Goal: Task Accomplishment & Management: Manage account settings

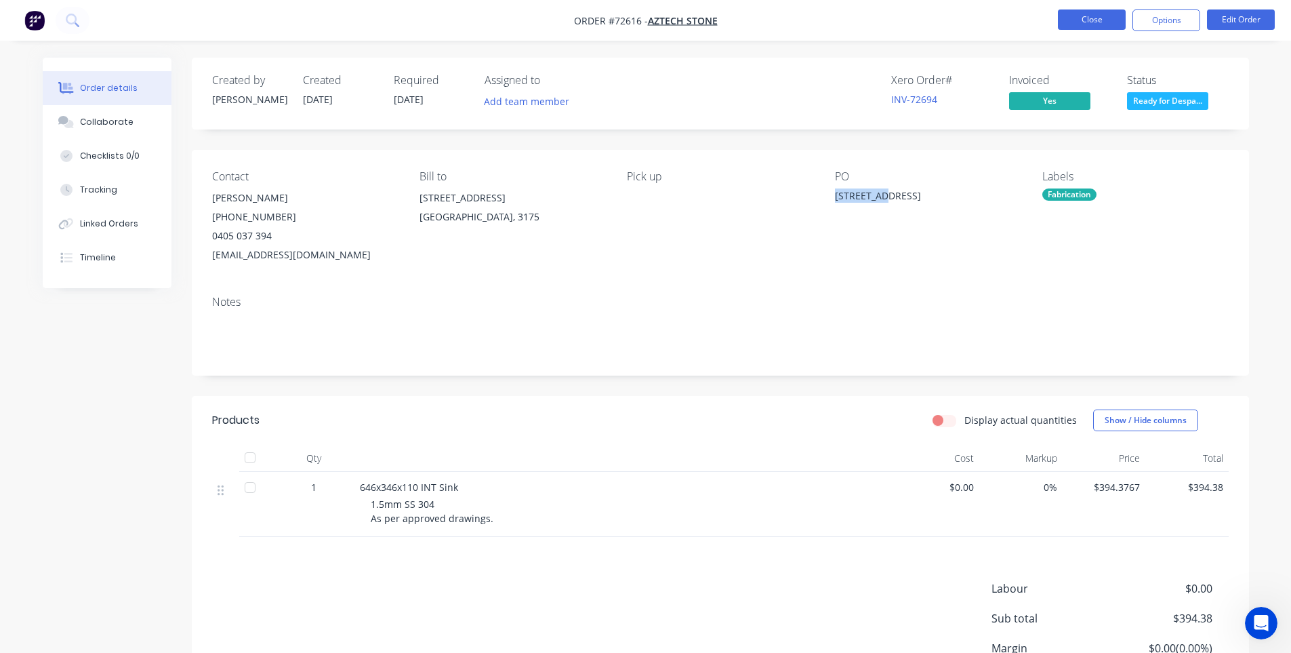
click at [1082, 21] on button "Close" at bounding box center [1092, 19] width 68 height 20
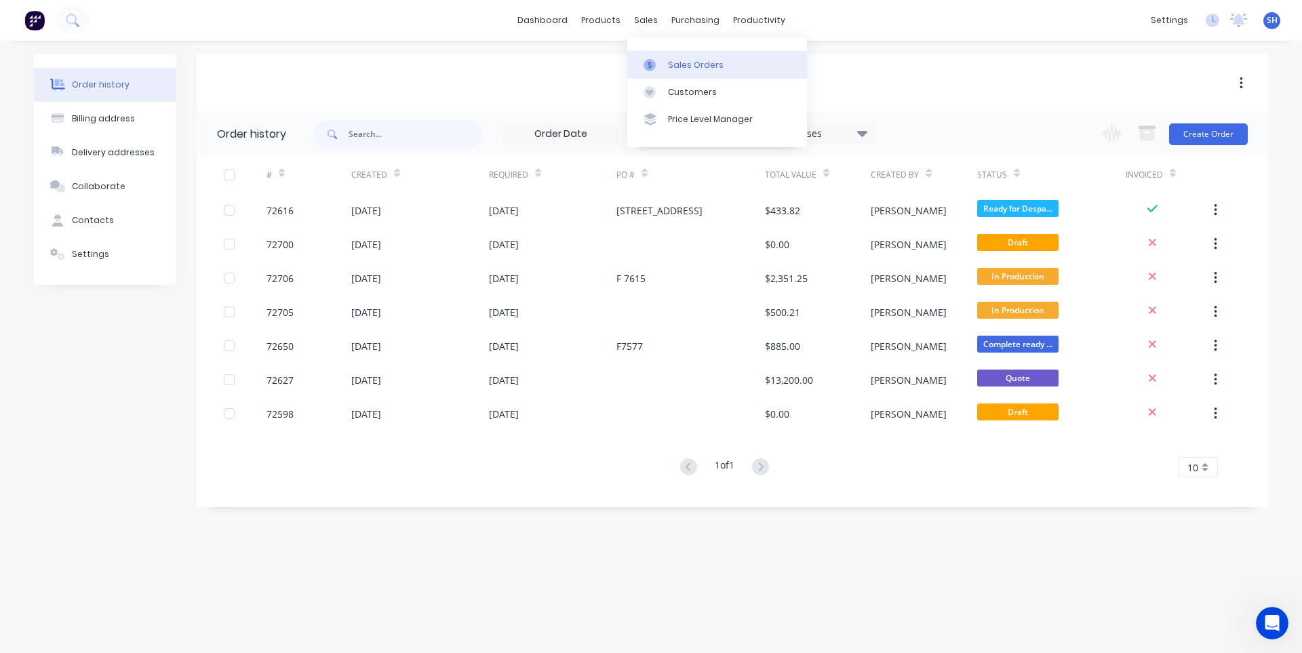
click at [683, 63] on div "Sales Orders" at bounding box center [696, 65] width 56 height 12
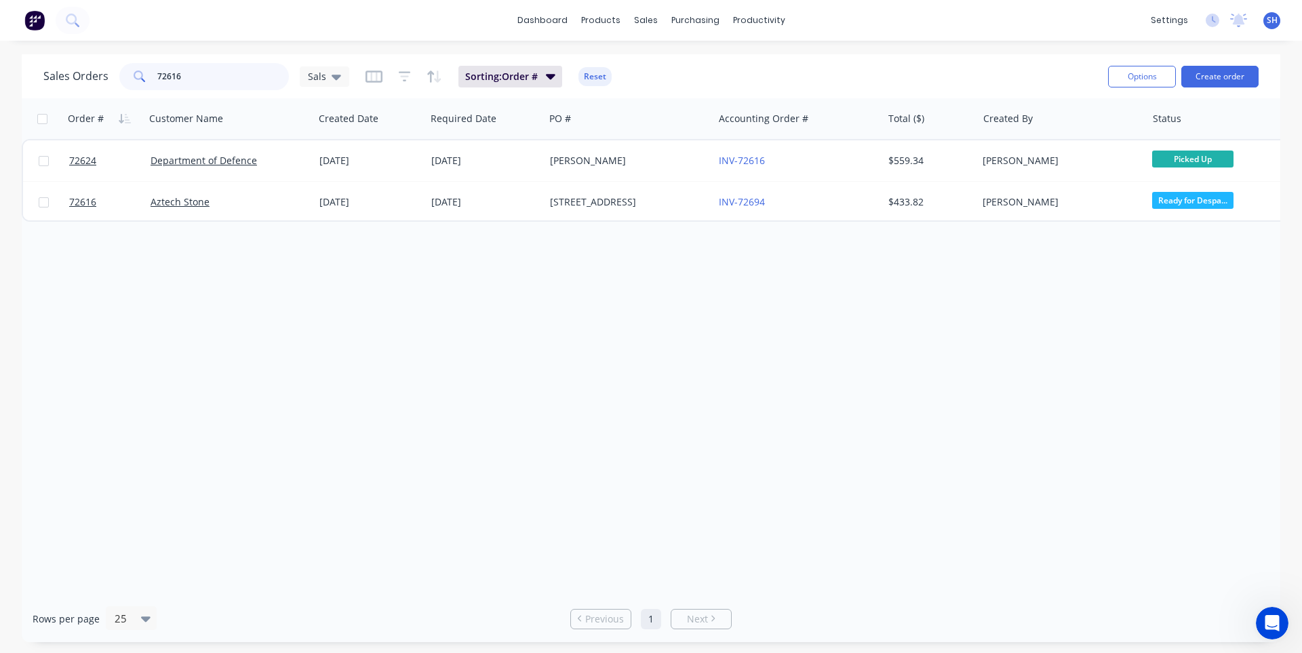
drag, startPoint x: 222, startPoint y: 77, endPoint x: 138, endPoint y: 79, distance: 83.4
click at [138, 79] on div "72616" at bounding box center [203, 76] width 169 height 27
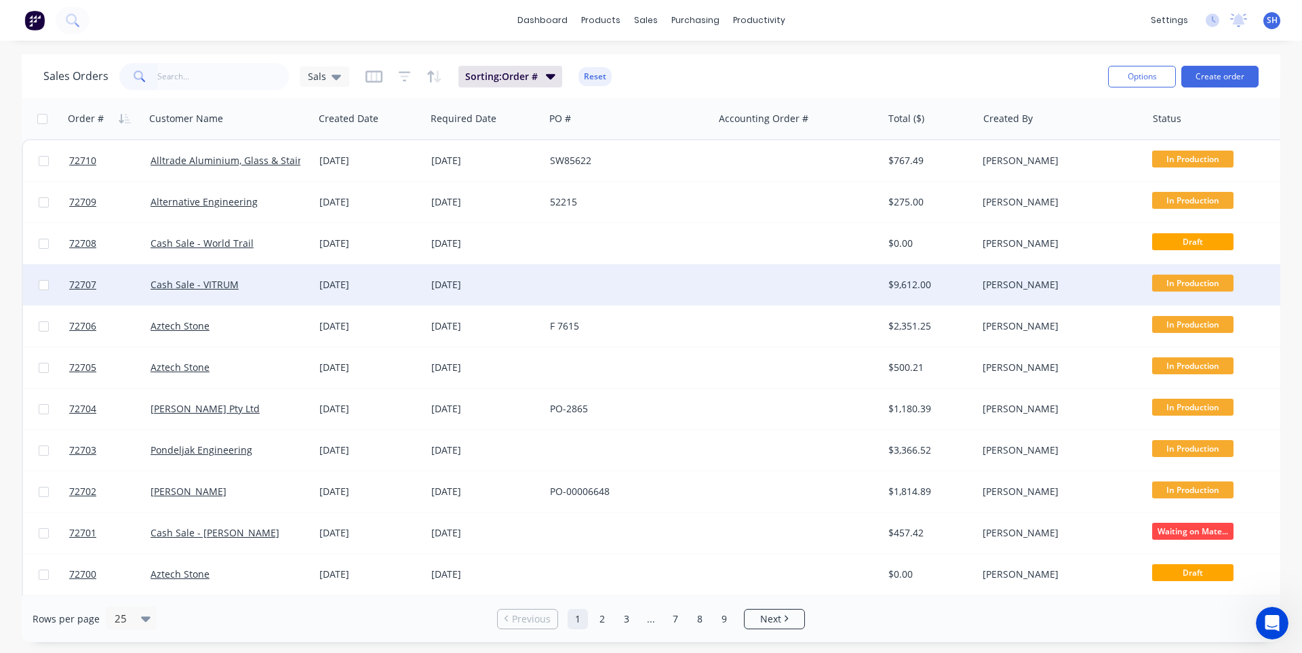
click at [719, 277] on div at bounding box center [797, 284] width 169 height 41
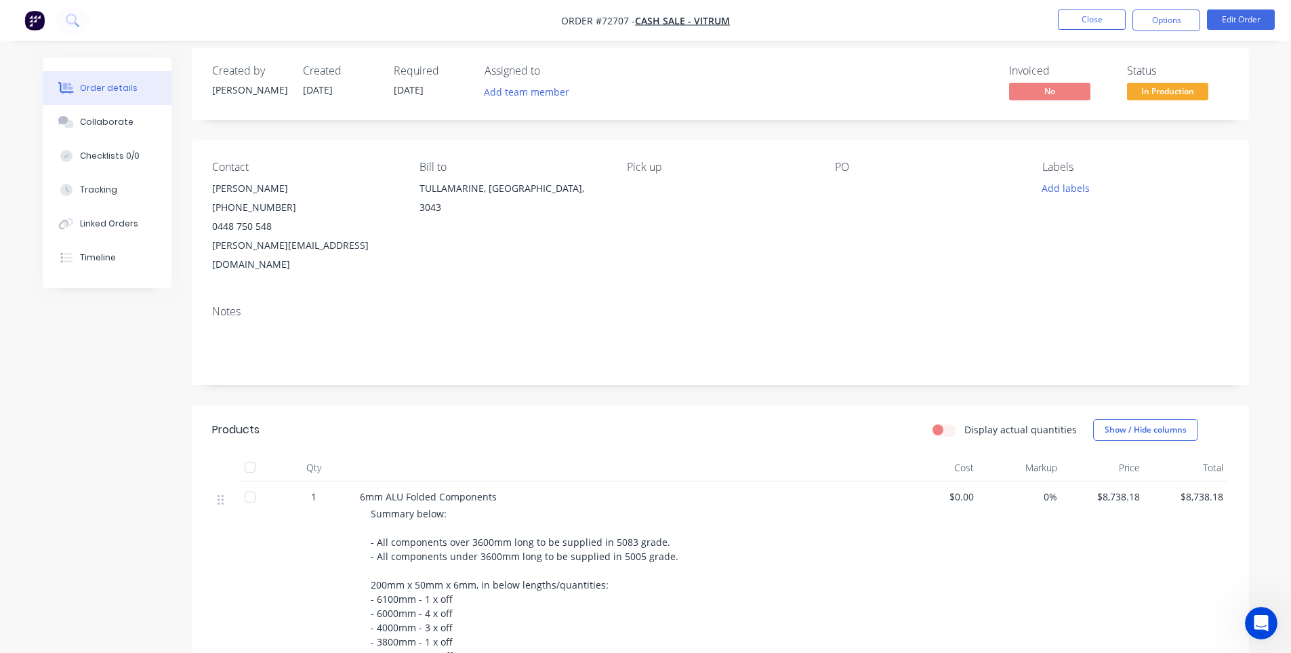
scroll to position [8, 0]
click at [1165, 24] on button "Options" at bounding box center [1167, 20] width 68 height 22
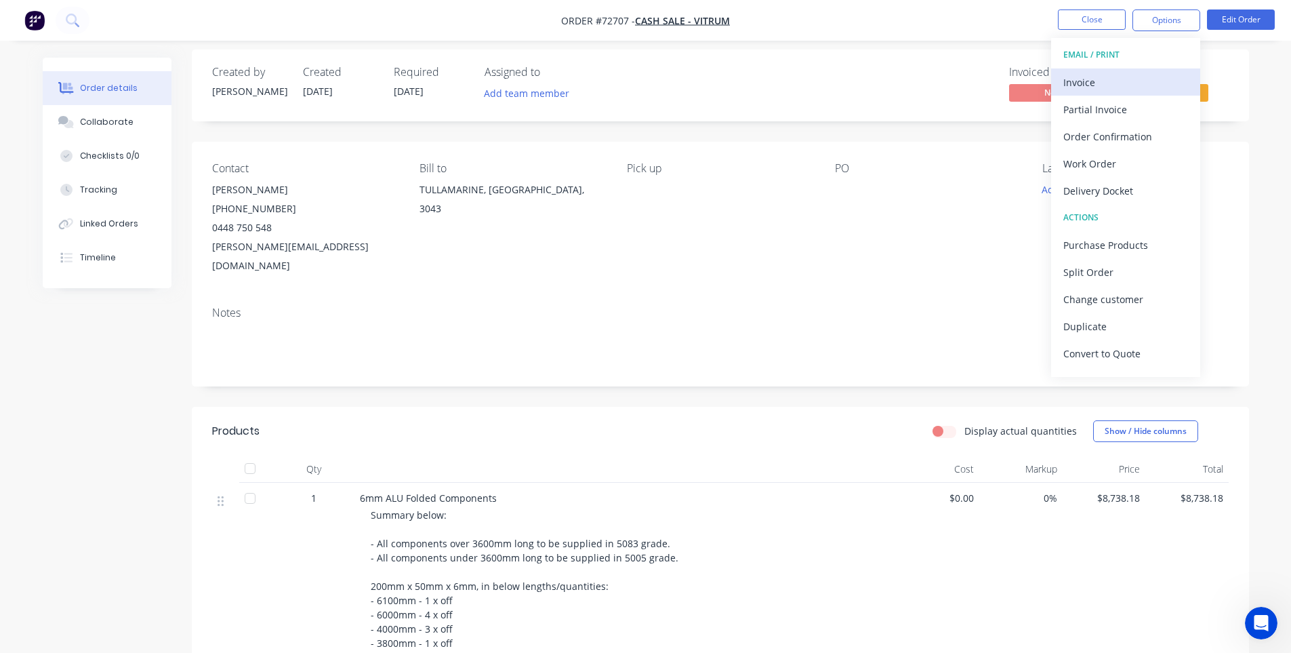
click at [1117, 79] on div "Invoice" at bounding box center [1126, 83] width 125 height 20
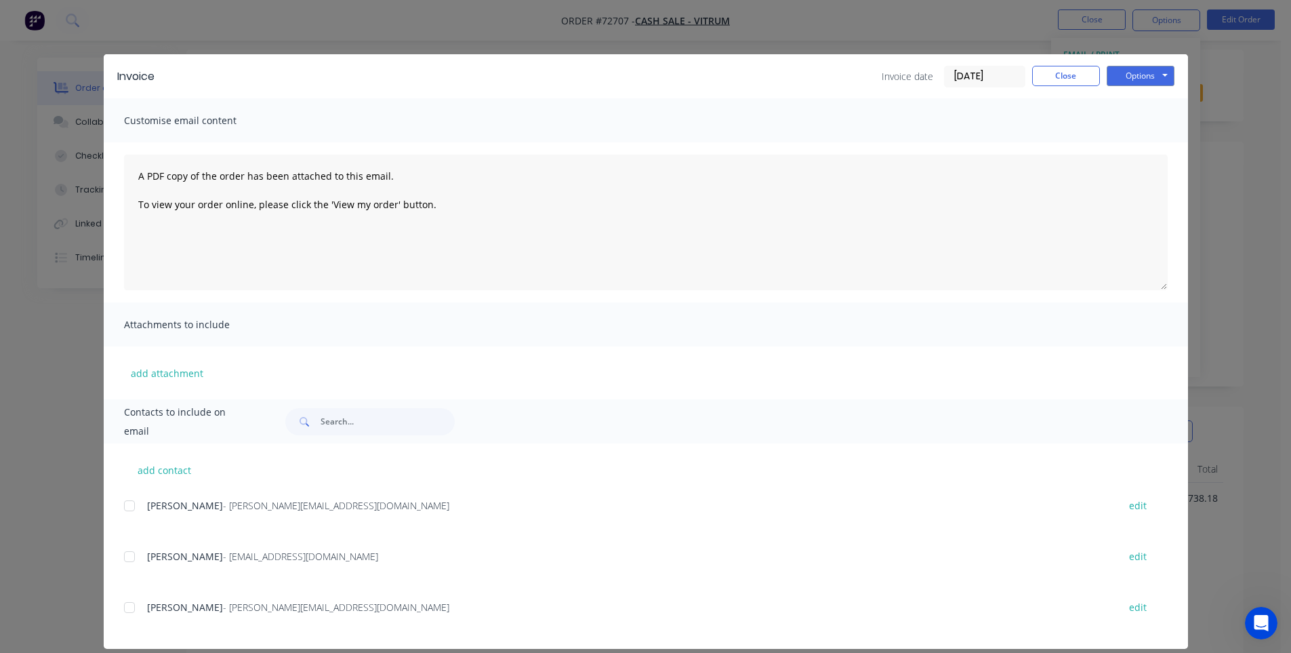
click at [1146, 87] on div "Options Preview Print Email" at bounding box center [1141, 77] width 68 height 22
click at [1143, 79] on button "Options" at bounding box center [1141, 76] width 68 height 20
click at [1133, 116] on button "Print" at bounding box center [1150, 122] width 87 height 22
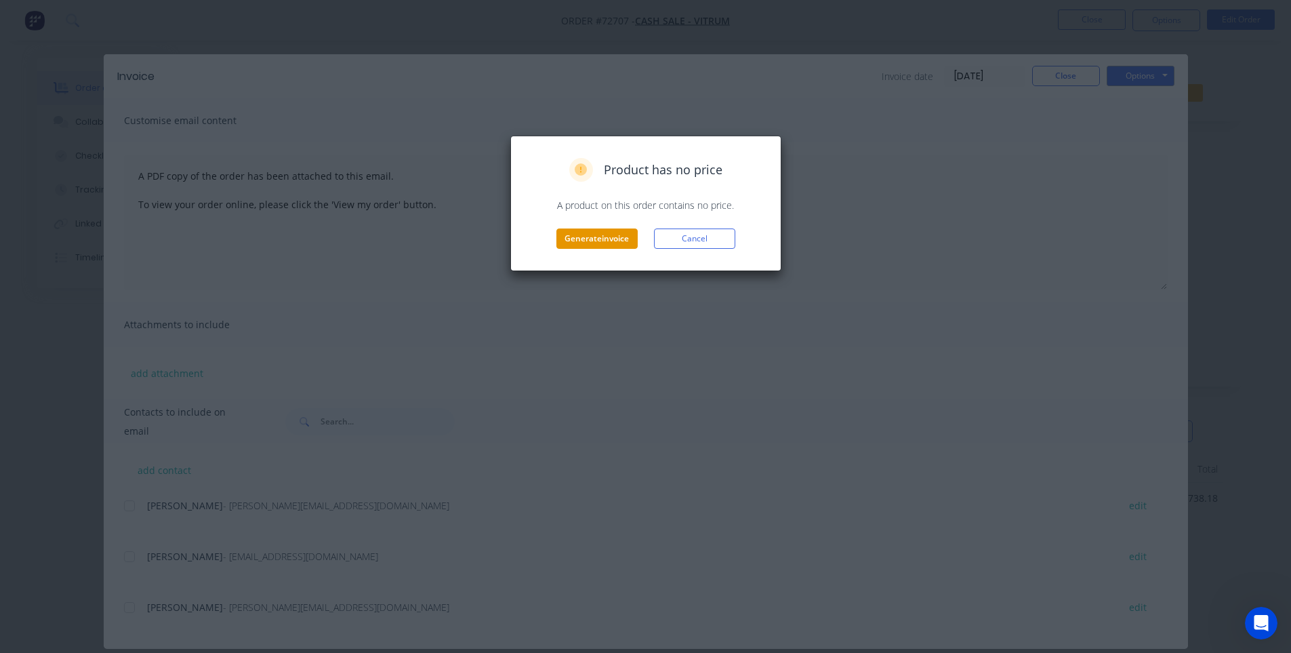
click at [590, 235] on button "Generate invoice" at bounding box center [597, 238] width 81 height 20
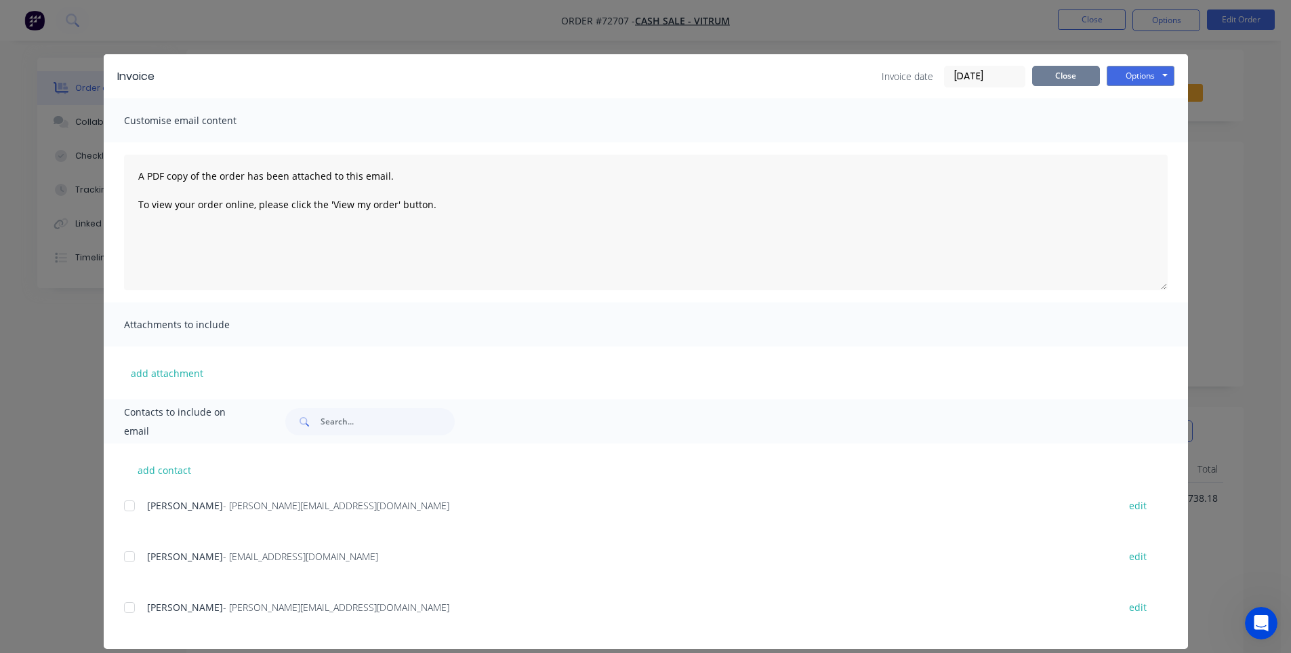
click at [1050, 78] on button "Close" at bounding box center [1066, 76] width 68 height 20
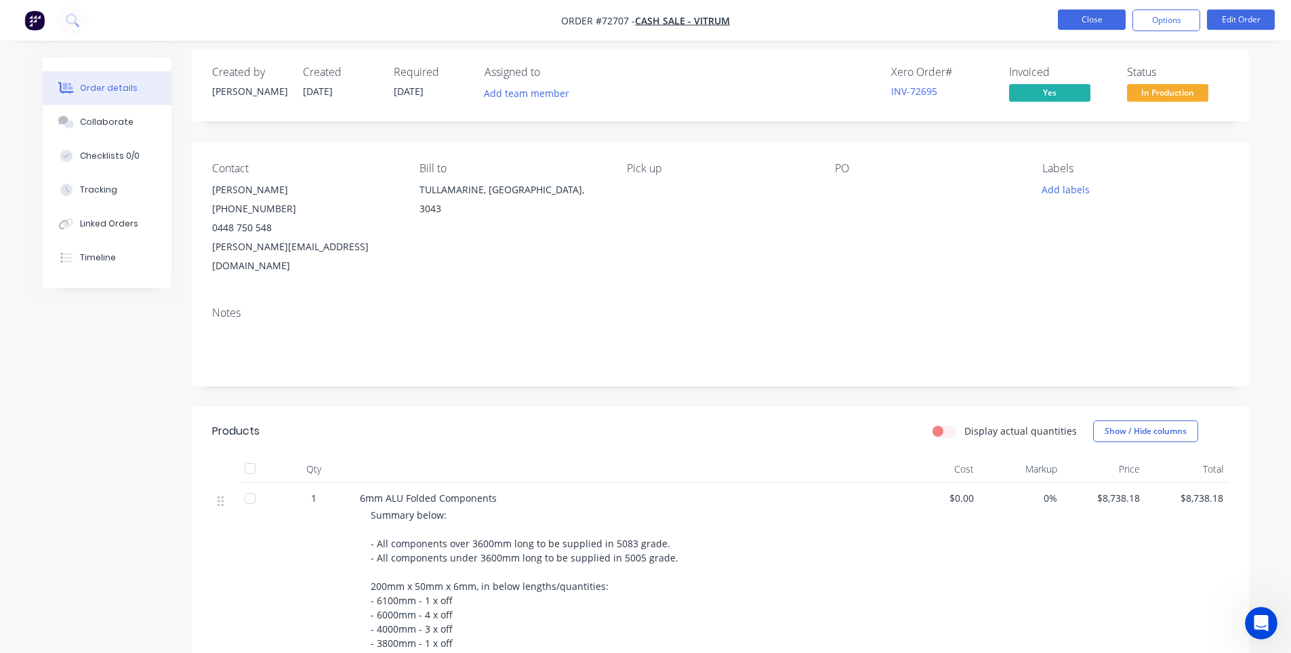
click at [1078, 21] on button "Close" at bounding box center [1092, 19] width 68 height 20
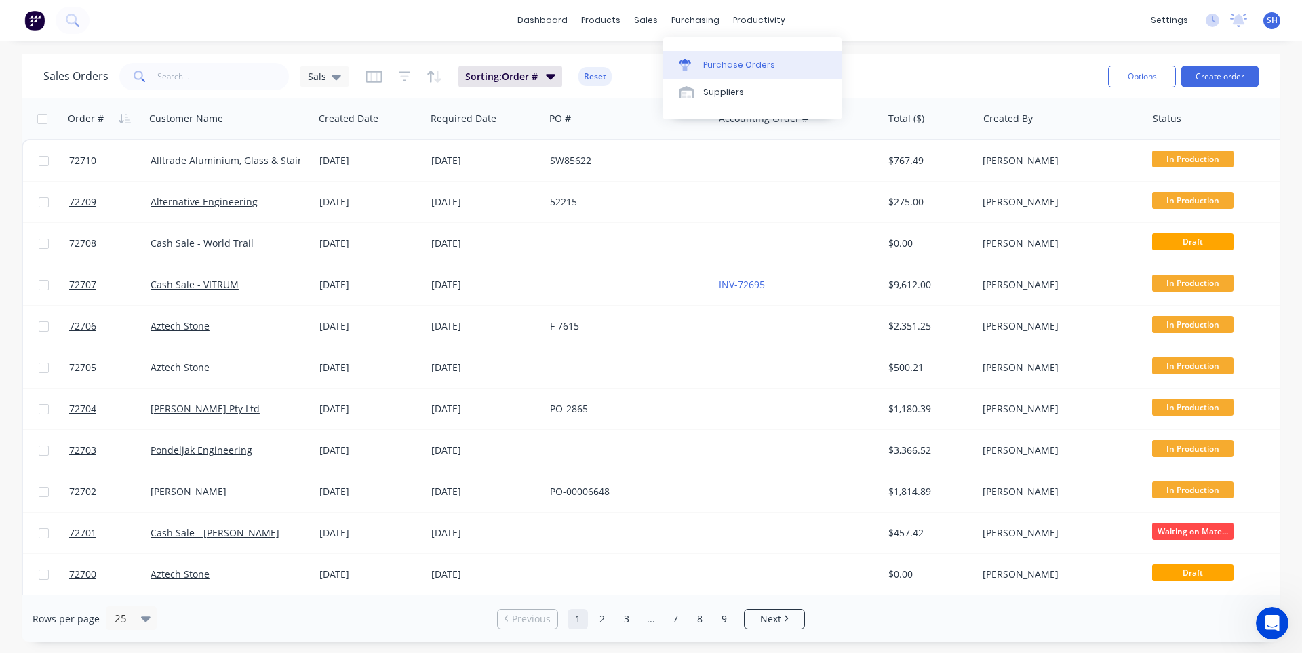
click at [704, 64] on div "Purchase Orders" at bounding box center [739, 65] width 72 height 12
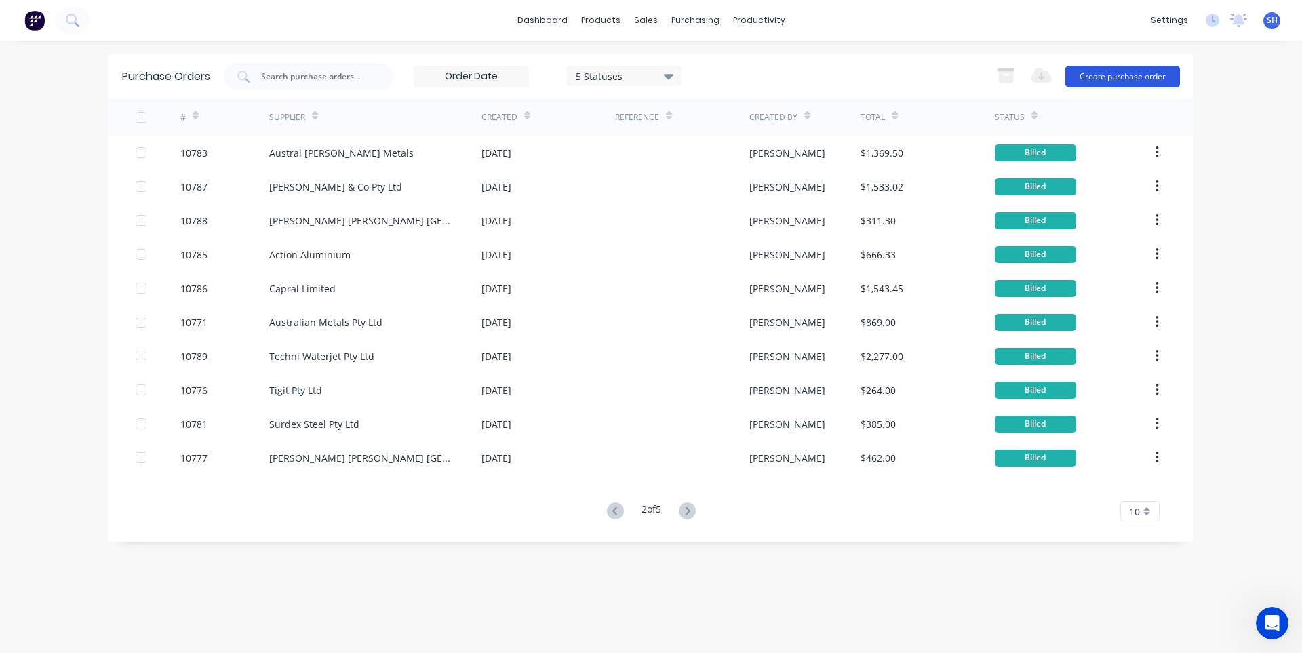
click at [1139, 75] on button "Create purchase order" at bounding box center [1122, 77] width 115 height 22
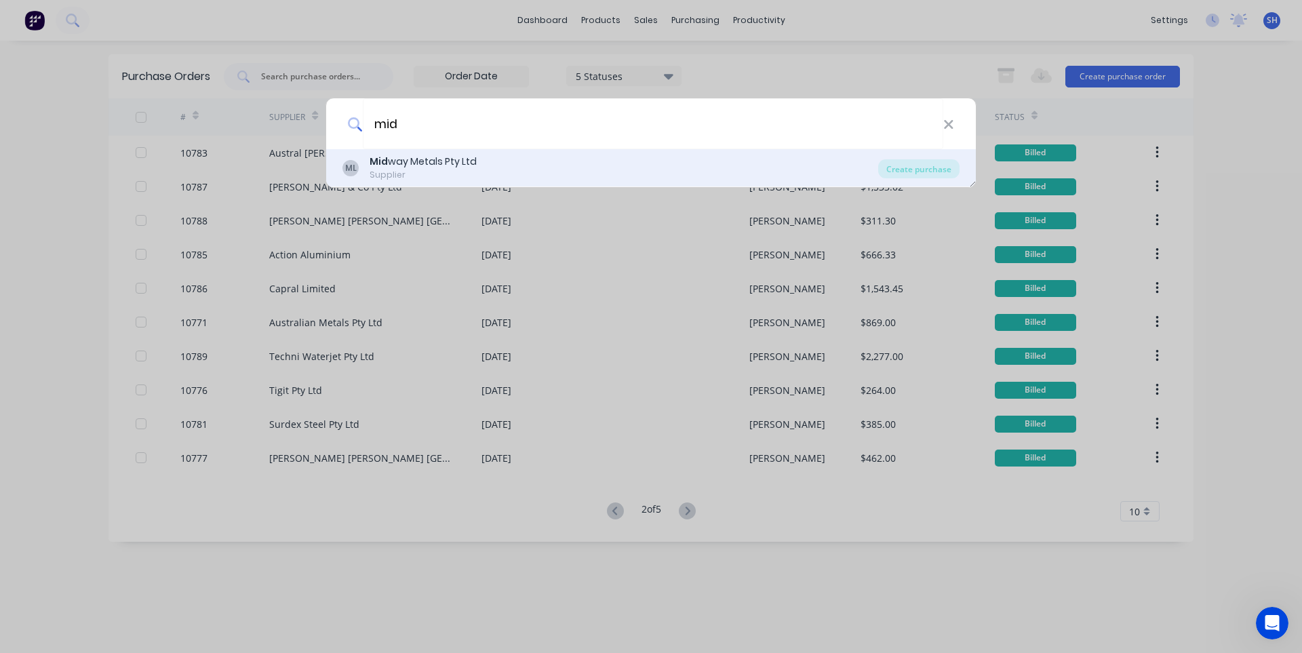
type input "mid"
click at [435, 169] on div "Mid way Metals Pty Ltd" at bounding box center [422, 162] width 107 height 14
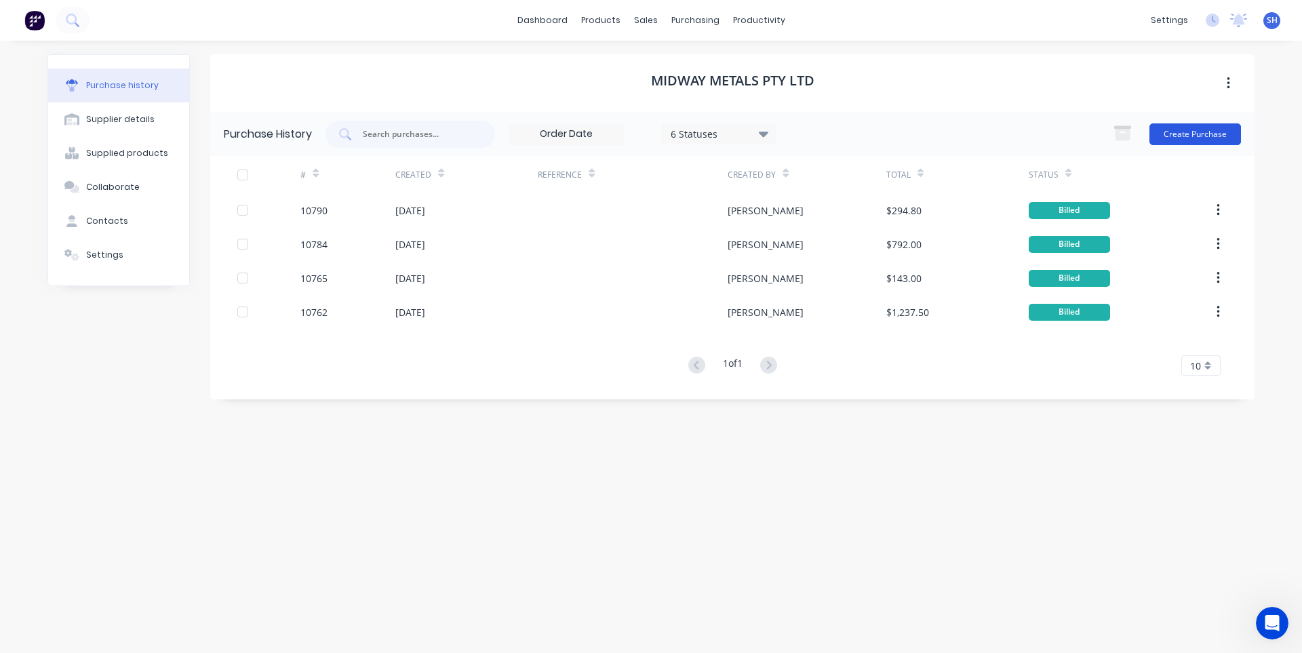
click at [1187, 138] on button "Create Purchase" at bounding box center [1195, 134] width 92 height 22
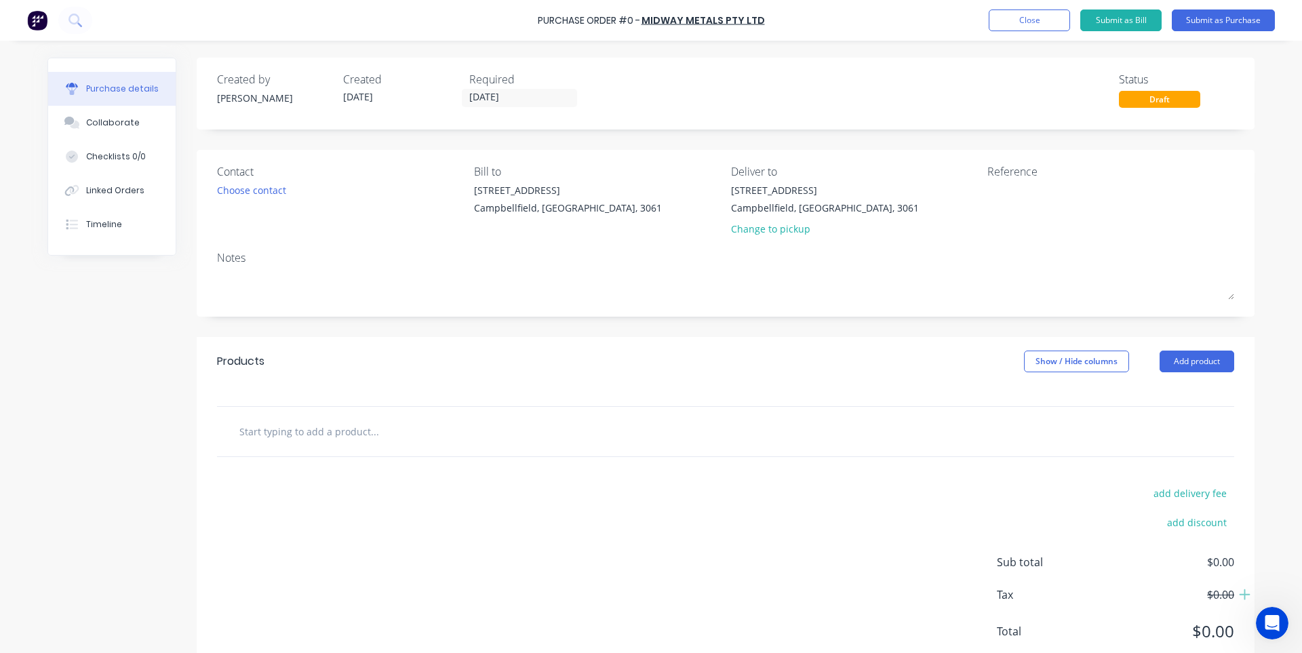
click at [401, 439] on input "text" at bounding box center [374, 431] width 271 height 27
type input "0.55mm 304 2B"
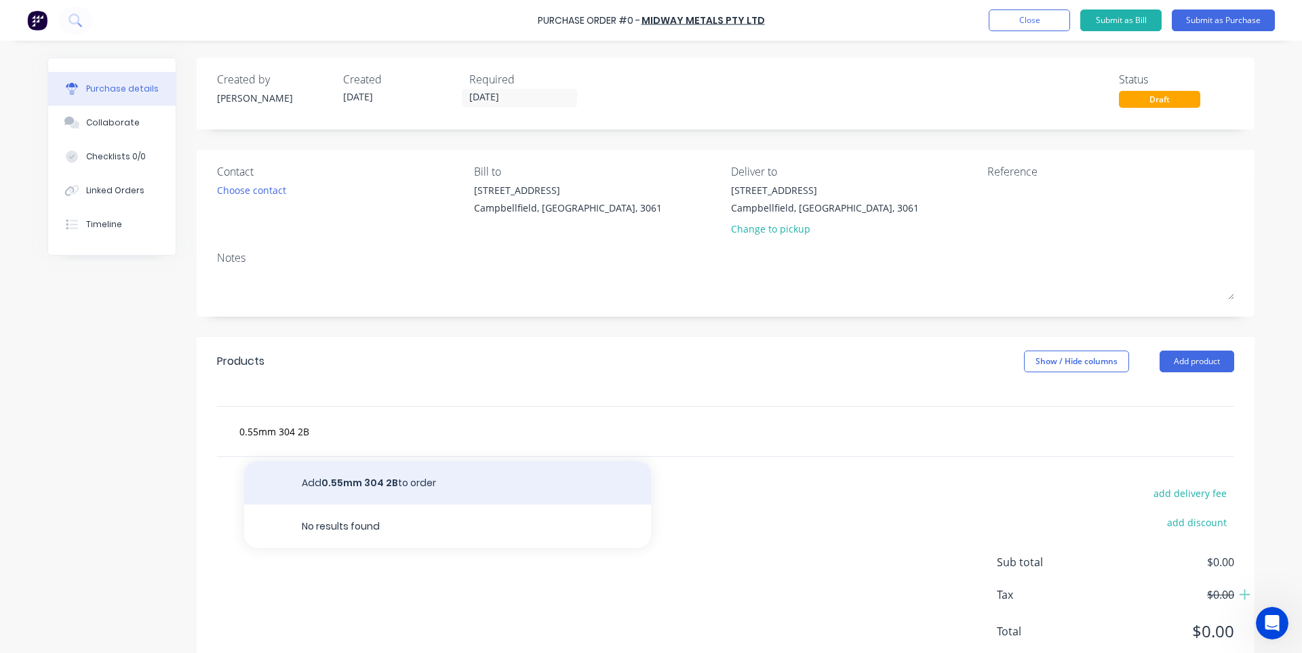
click at [347, 474] on button "Add 0.55mm 304 2B to order" at bounding box center [447, 482] width 407 height 43
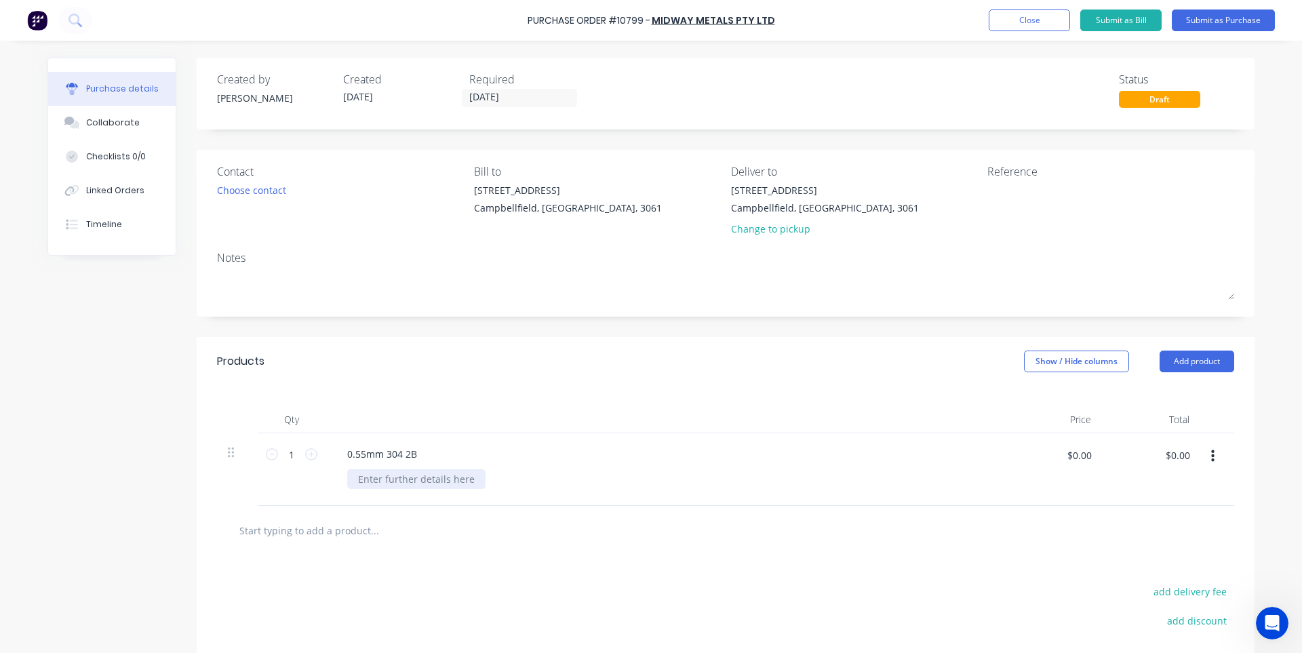
click at [378, 476] on div at bounding box center [416, 479] width 138 height 20
type input "$63.00"
click at [569, 517] on div at bounding box center [431, 530] width 407 height 27
click at [1209, 20] on button "Submit as Purchase" at bounding box center [1222, 20] width 103 height 22
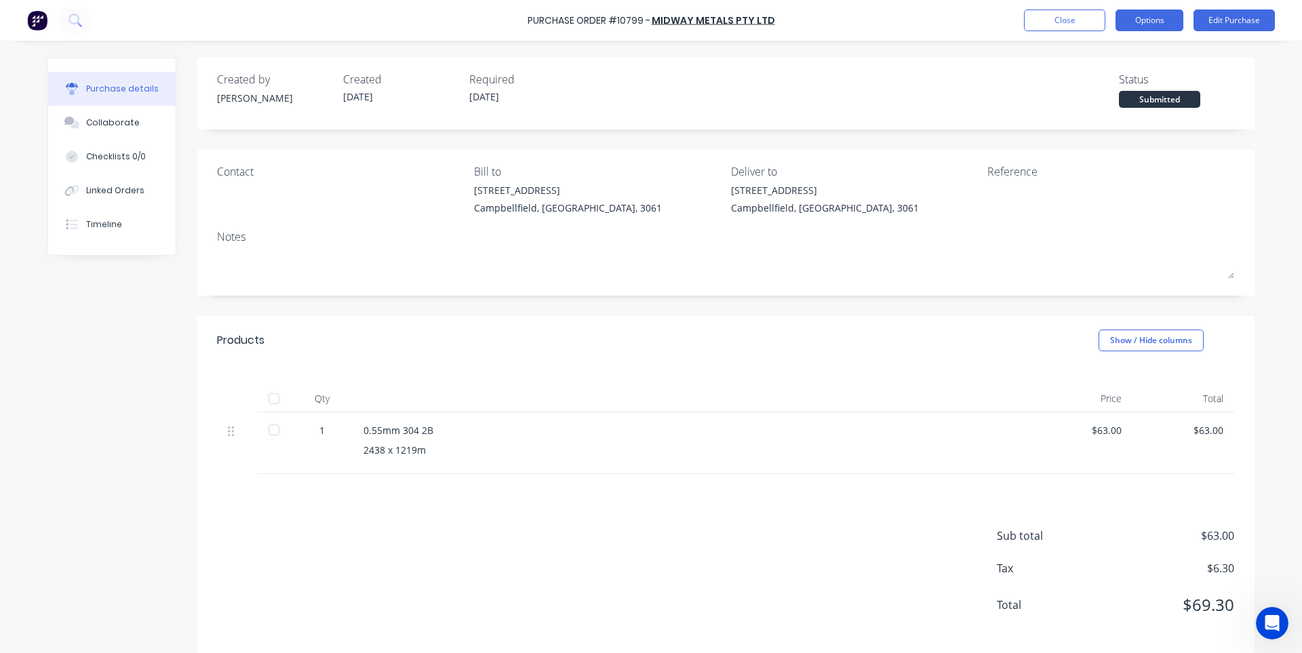
click at [1150, 18] on button "Options" at bounding box center [1149, 20] width 68 height 22
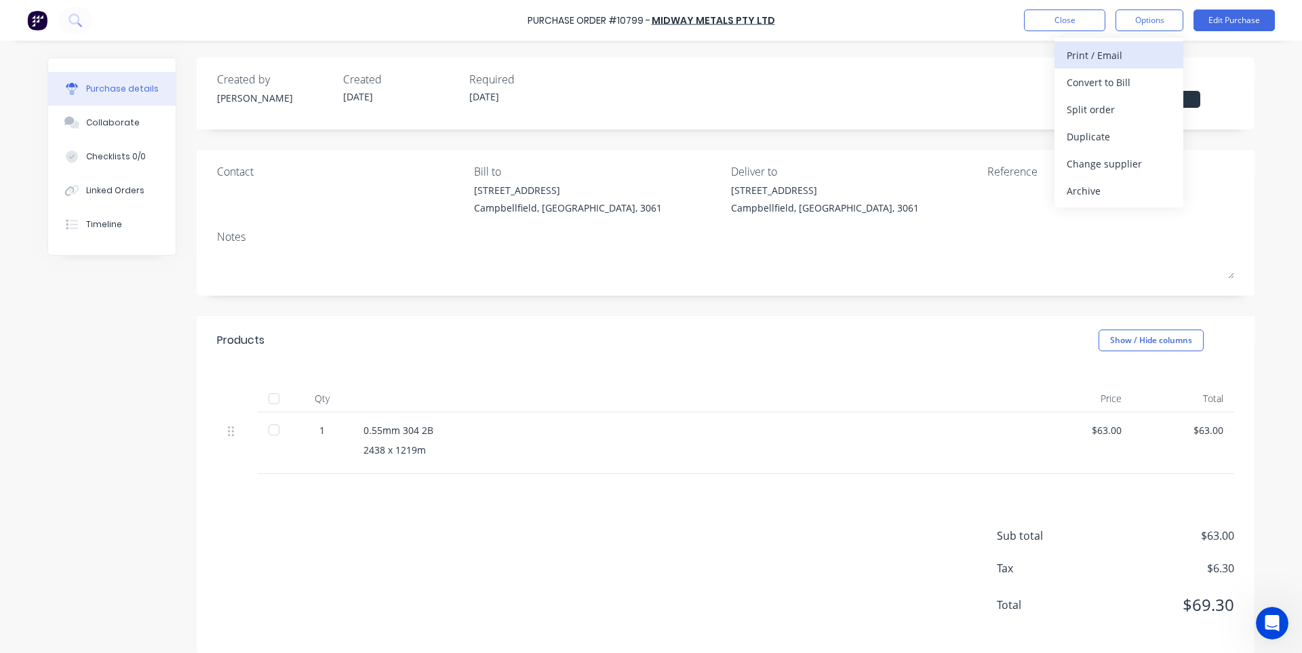
click at [1119, 59] on div "Print / Email" at bounding box center [1118, 55] width 104 height 20
click at [1121, 82] on div "With pricing" at bounding box center [1118, 83] width 104 height 20
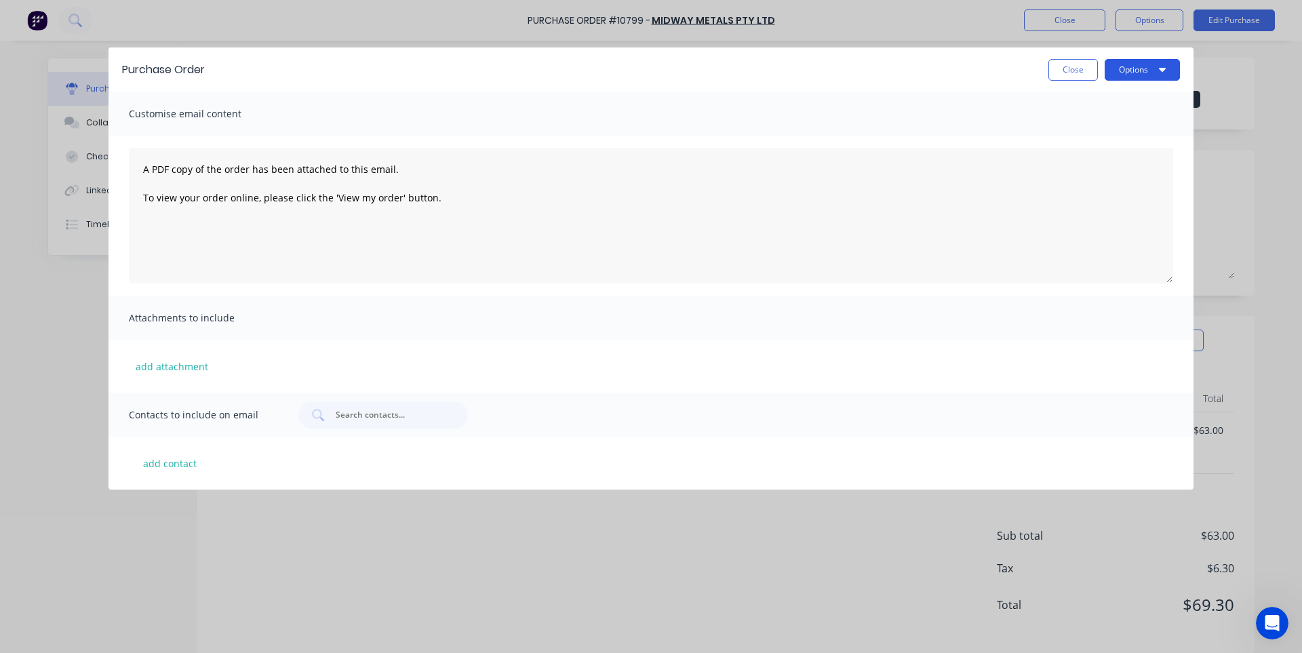
click at [1150, 72] on button "Options" at bounding box center [1141, 70] width 75 height 22
click at [1085, 110] on div "Print" at bounding box center [1115, 104] width 104 height 20
drag, startPoint x: 1082, startPoint y: 77, endPoint x: 1053, endPoint y: 35, distance: 50.8
click at [1082, 76] on button "Close" at bounding box center [1072, 70] width 49 height 22
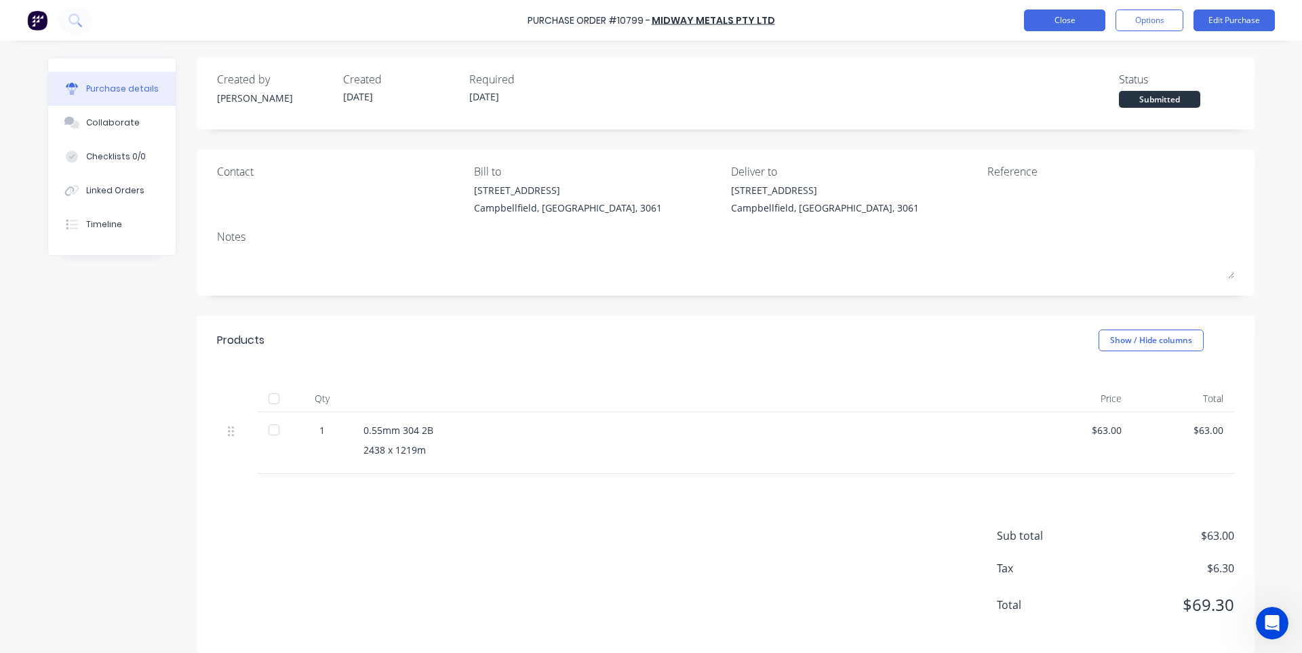
click at [1051, 26] on button "Close" at bounding box center [1064, 20] width 81 height 22
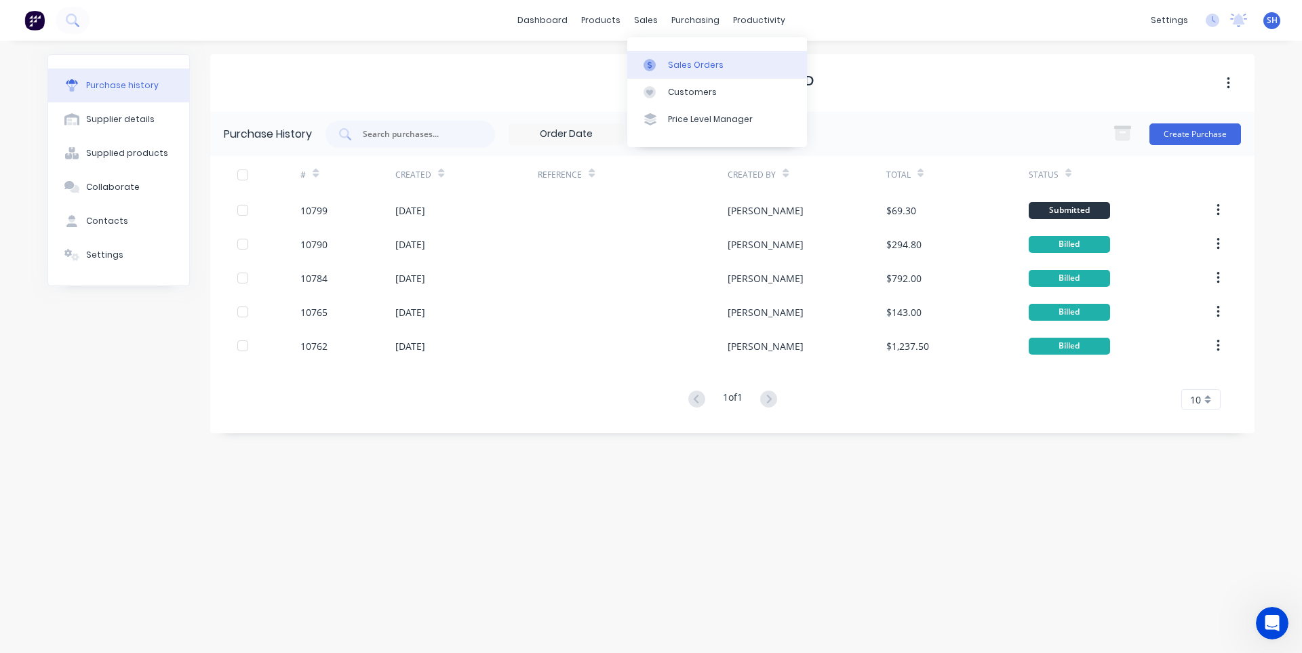
click at [666, 58] on link "Sales Orders" at bounding box center [717, 64] width 180 height 27
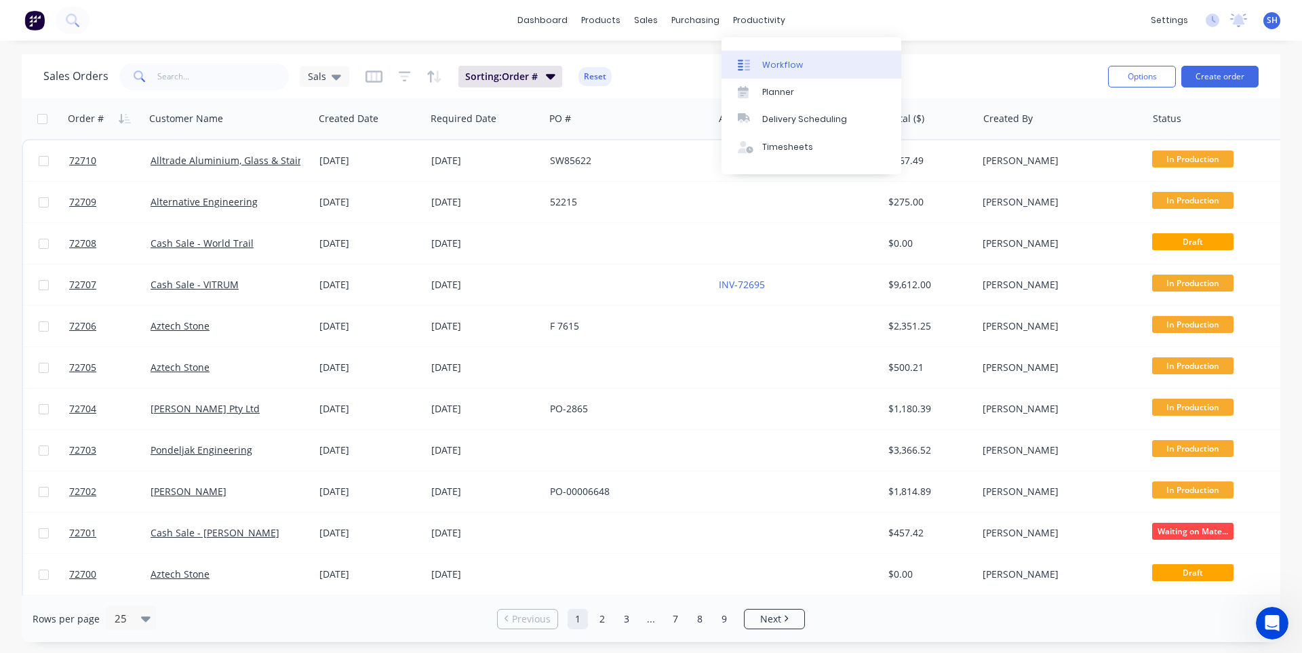
click at [796, 70] on div "Workflow" at bounding box center [782, 65] width 41 height 12
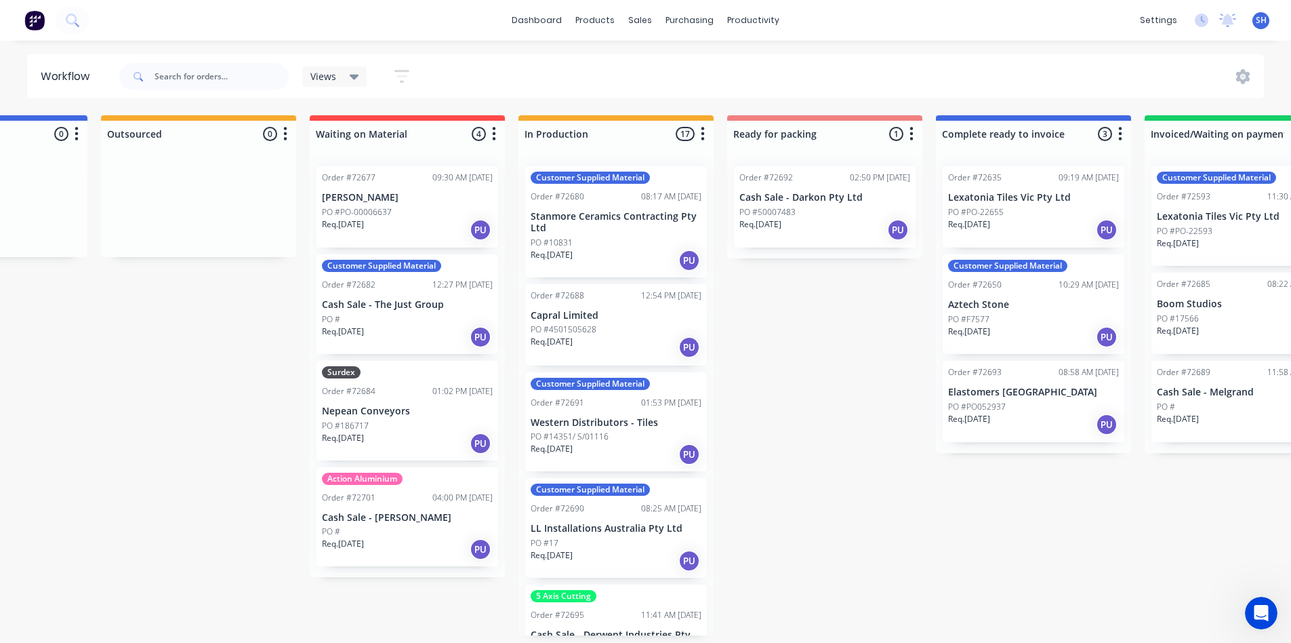
scroll to position [0, 389]
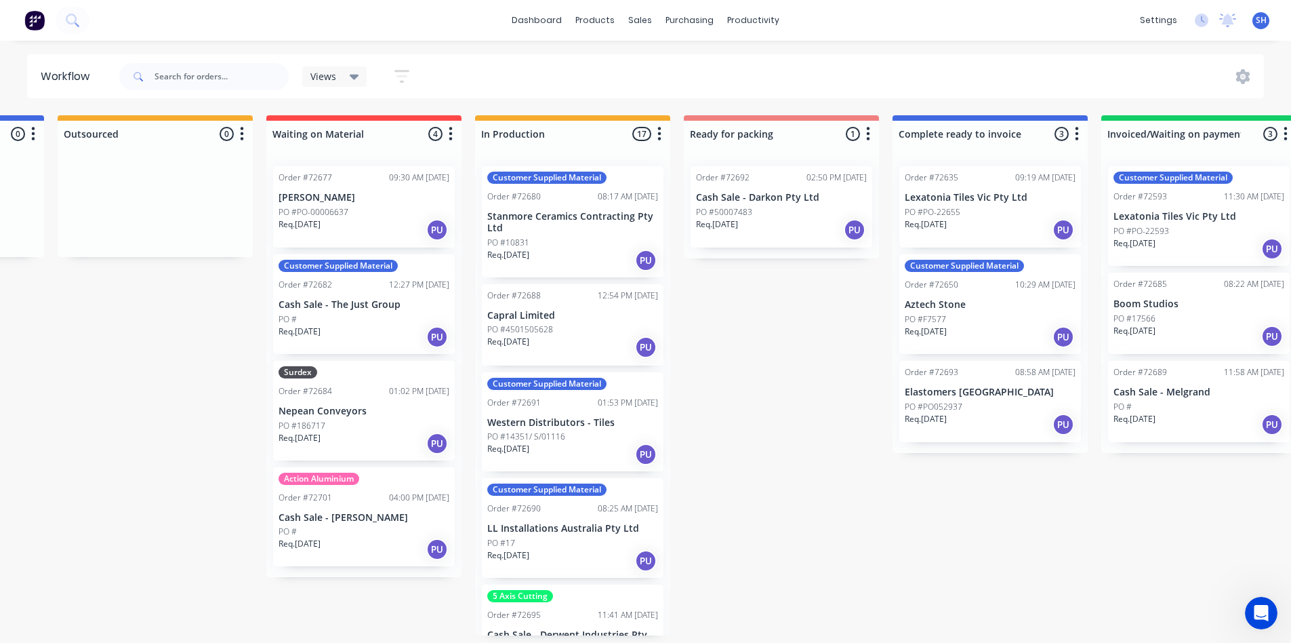
click at [787, 626] on div "Submitted 0 Status colour #273444 hex #273444 Save Cancel Summaries Total order…" at bounding box center [829, 375] width 2457 height 520
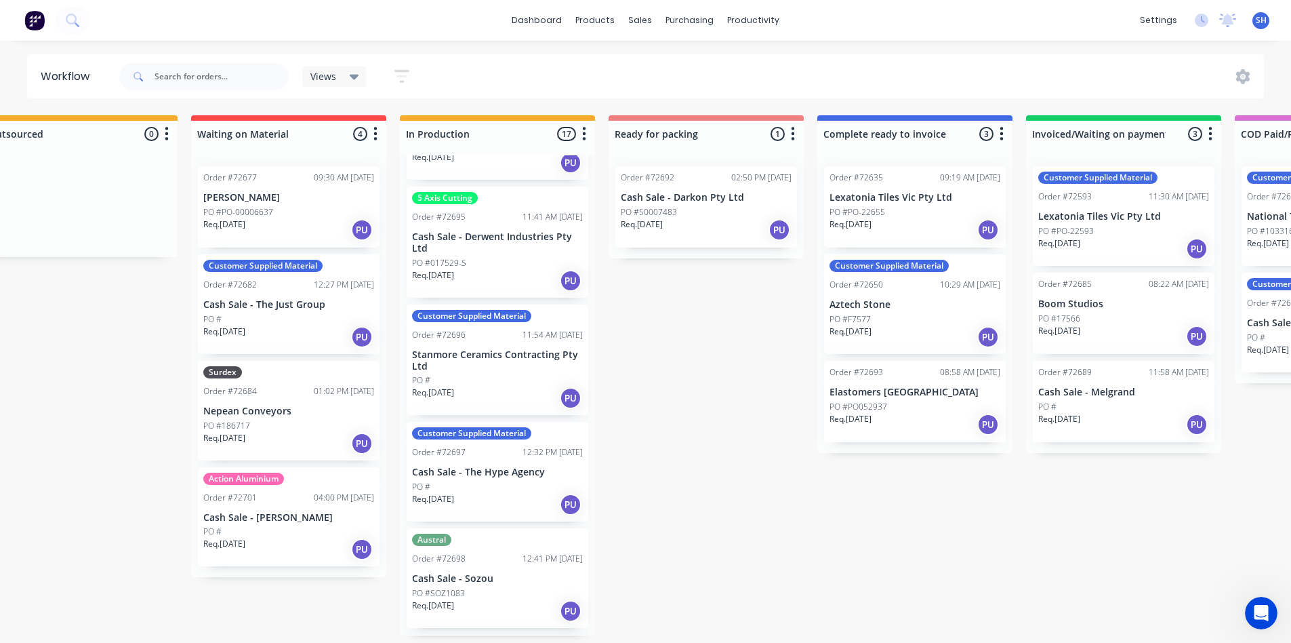
scroll to position [3, 500]
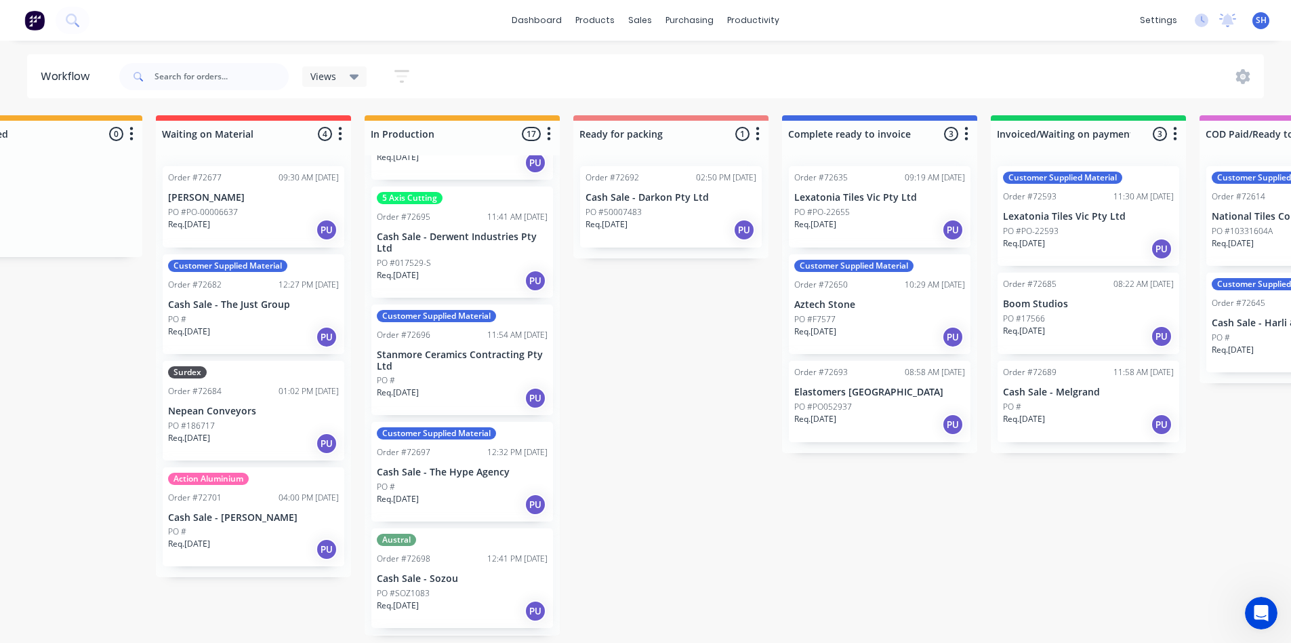
click at [863, 221] on div "Req. [DATE] PU" at bounding box center [880, 229] width 171 height 23
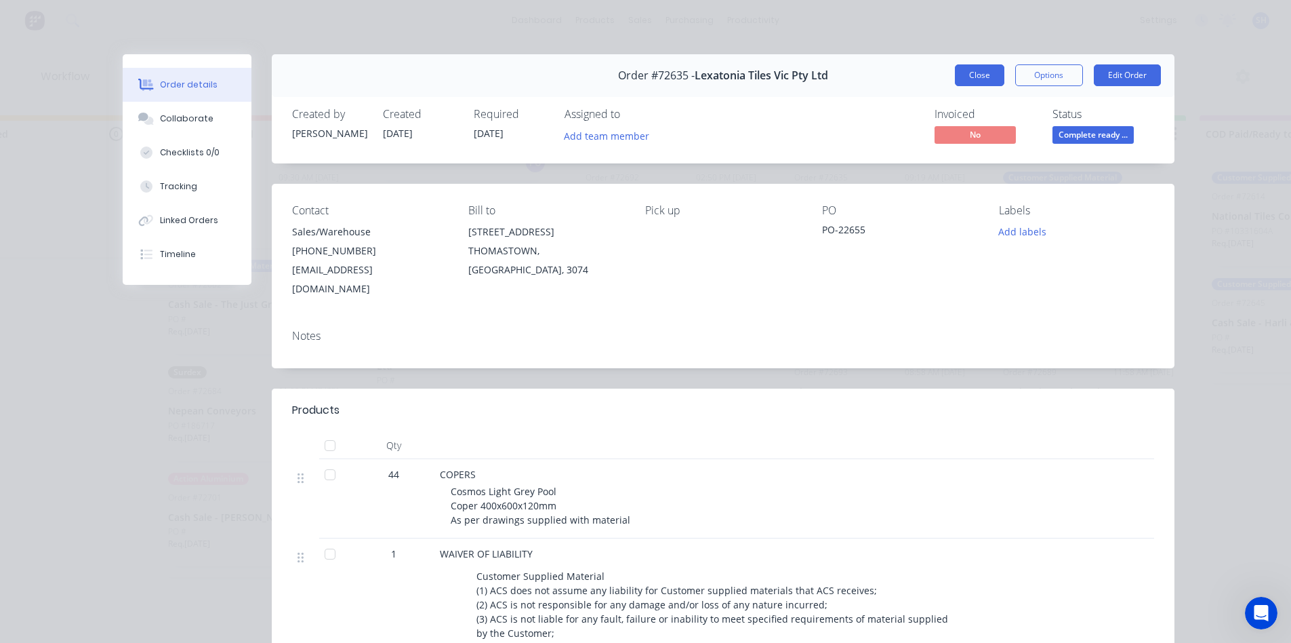
click at [956, 83] on button "Close" at bounding box center [979, 75] width 49 height 22
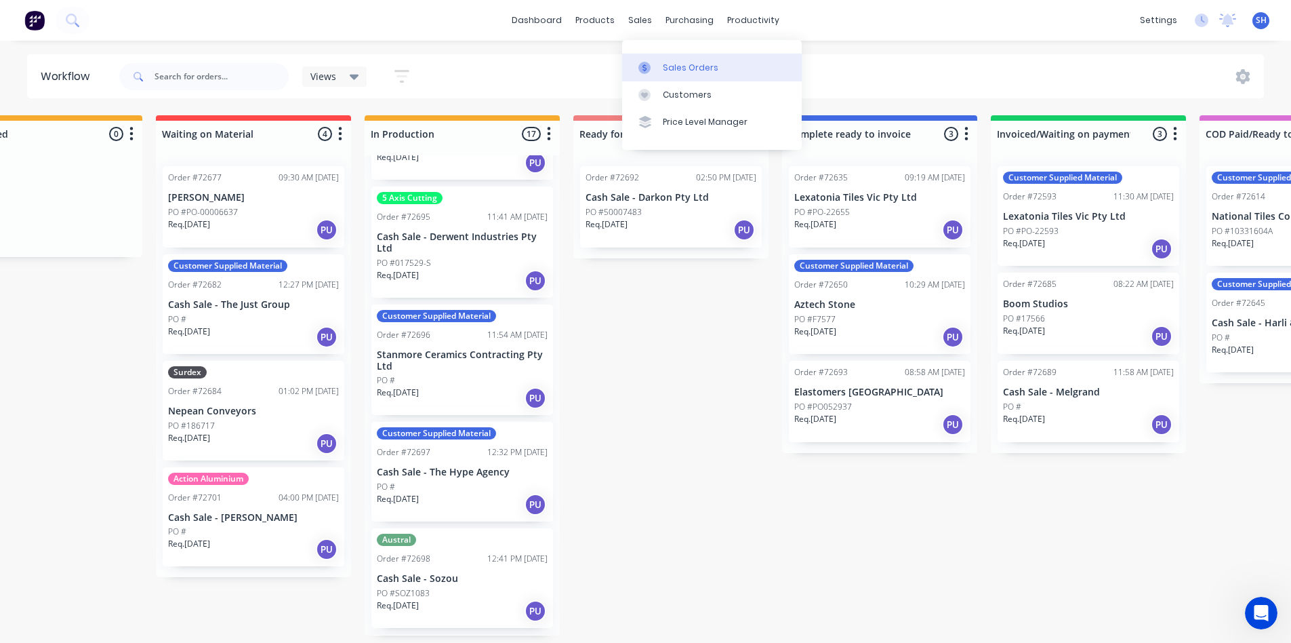
click at [667, 56] on link "Sales Orders" at bounding box center [712, 67] width 180 height 27
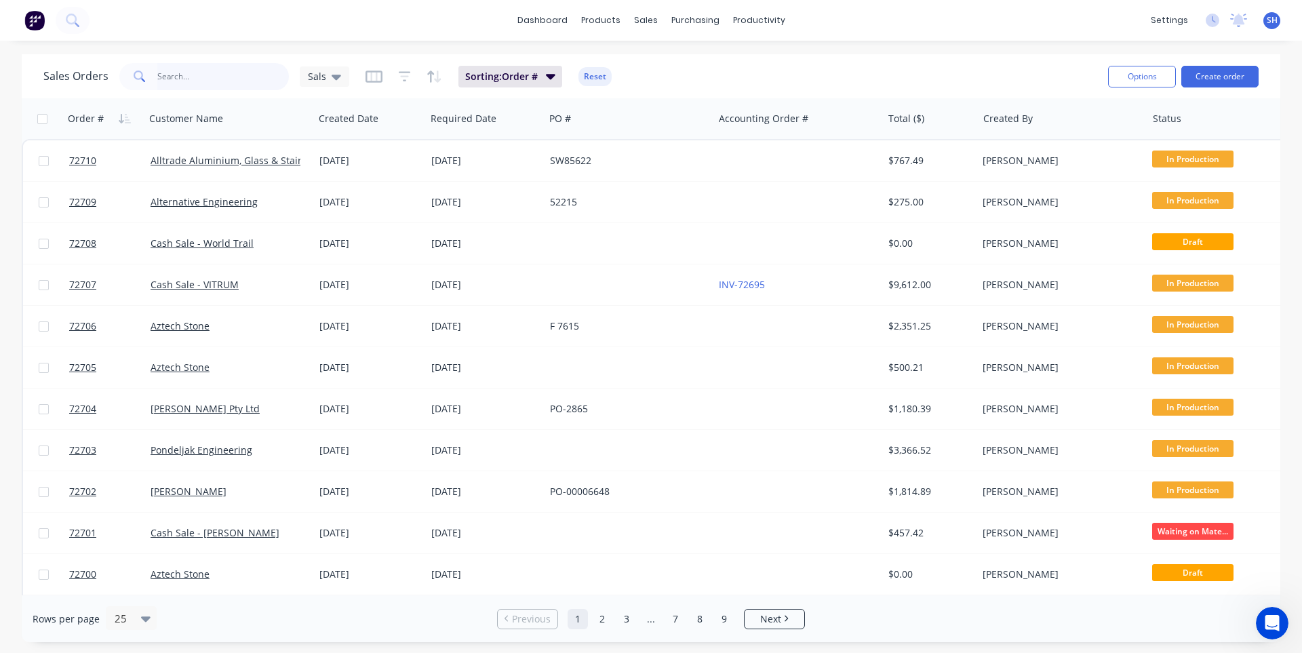
click at [182, 83] on input "text" at bounding box center [223, 76] width 132 height 27
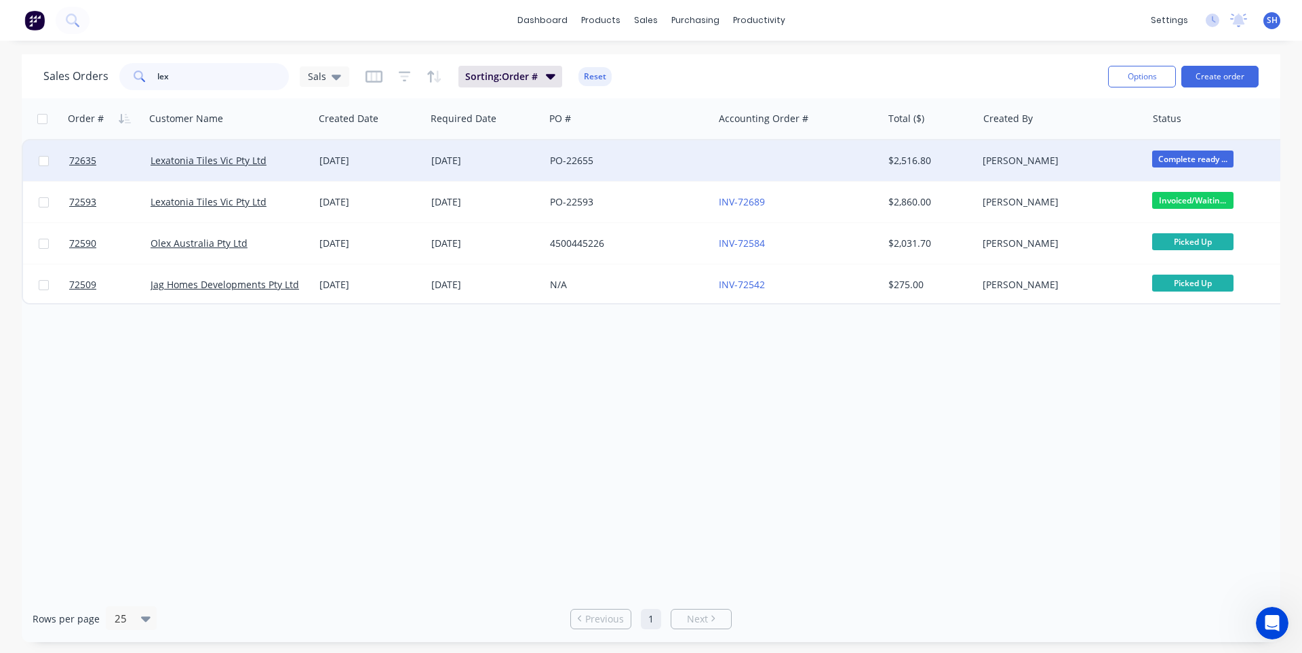
type input "lex"
click at [618, 165] on div "PO-22655" at bounding box center [625, 161] width 150 height 14
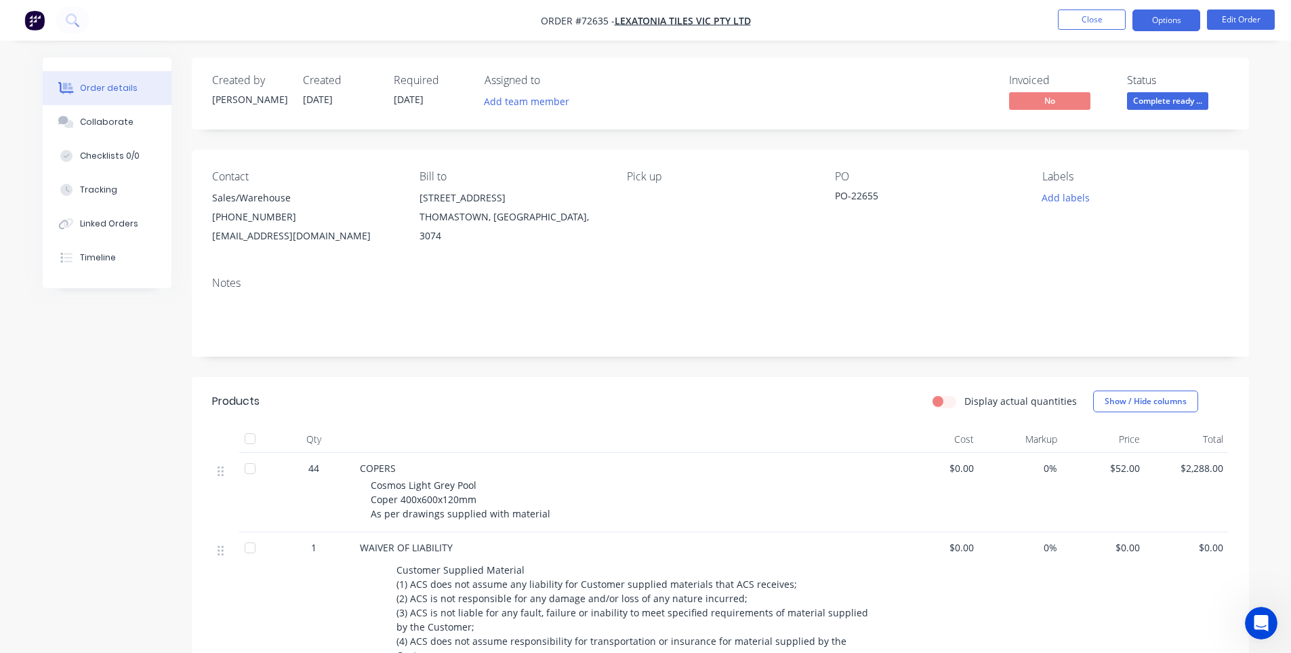
click at [1183, 26] on button "Options" at bounding box center [1167, 20] width 68 height 22
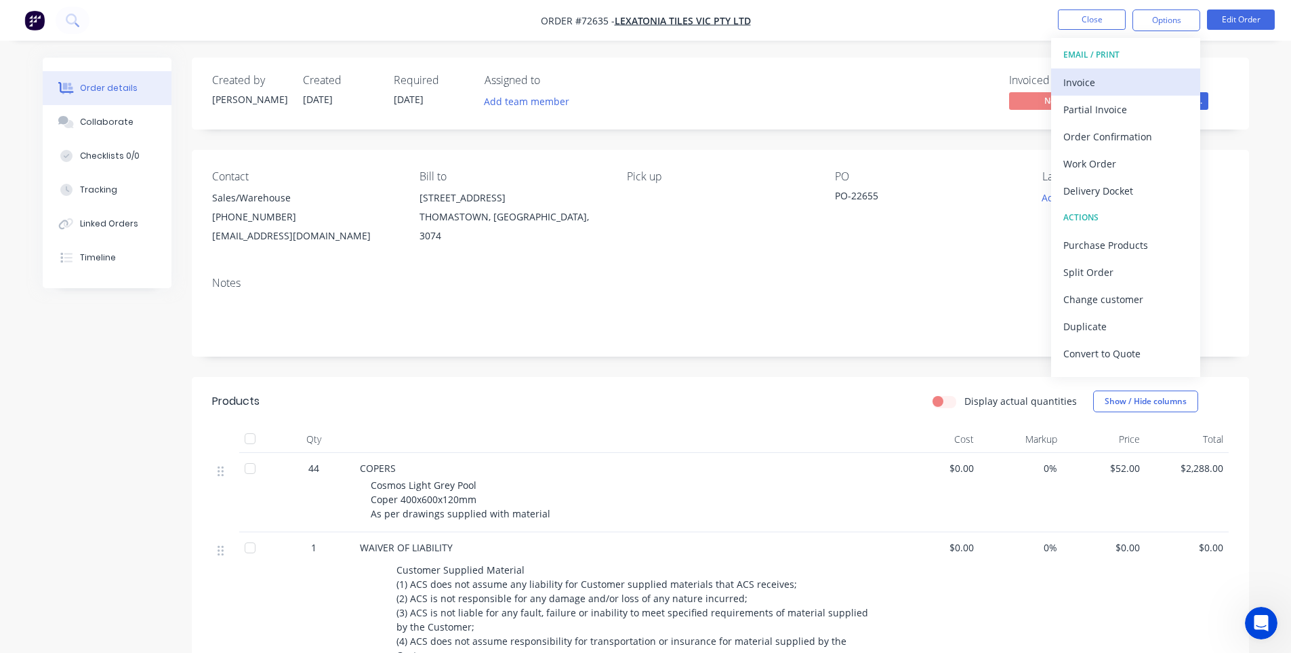
click at [1117, 81] on div "Invoice" at bounding box center [1126, 83] width 125 height 20
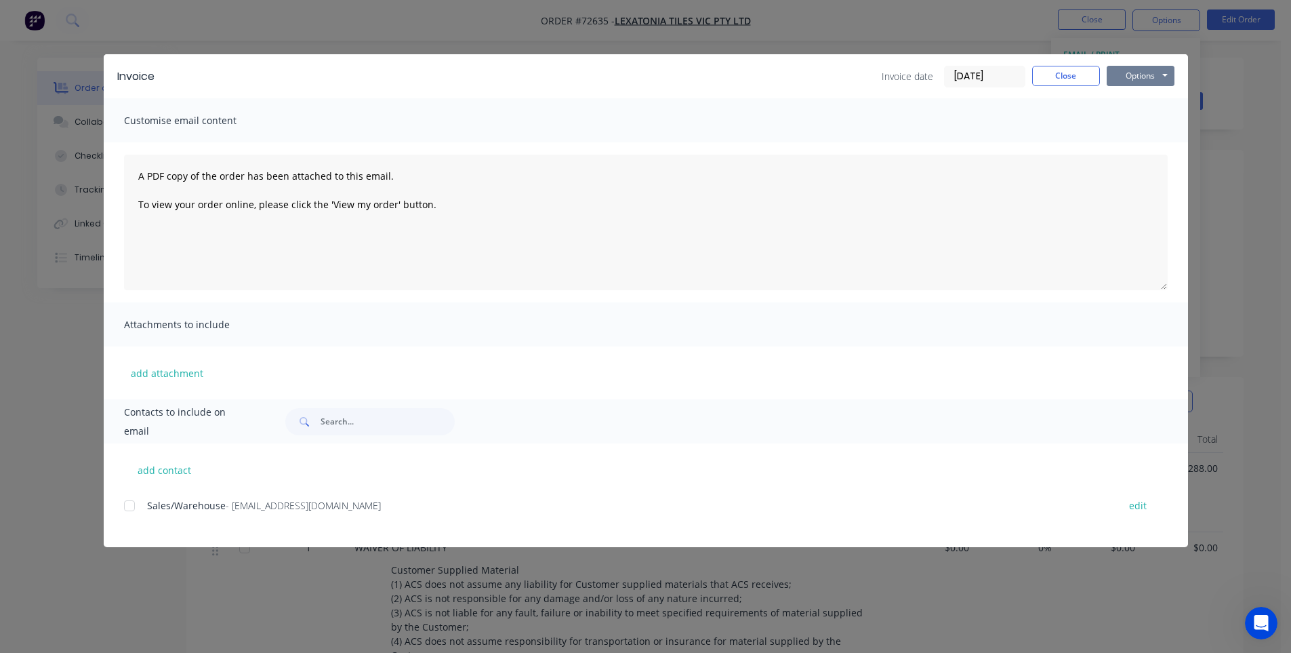
click at [1152, 83] on button "Options" at bounding box center [1141, 76] width 68 height 20
click at [1146, 119] on button "Print" at bounding box center [1150, 122] width 87 height 22
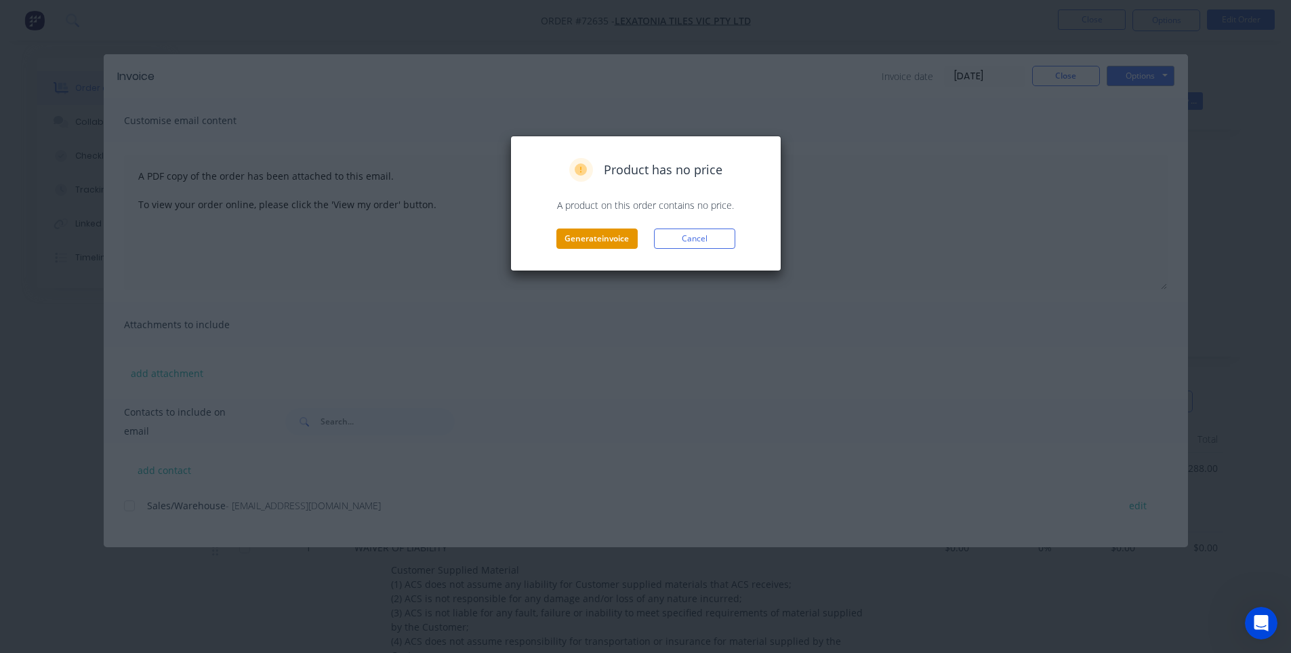
click at [567, 246] on button "Generate invoice" at bounding box center [597, 238] width 81 height 20
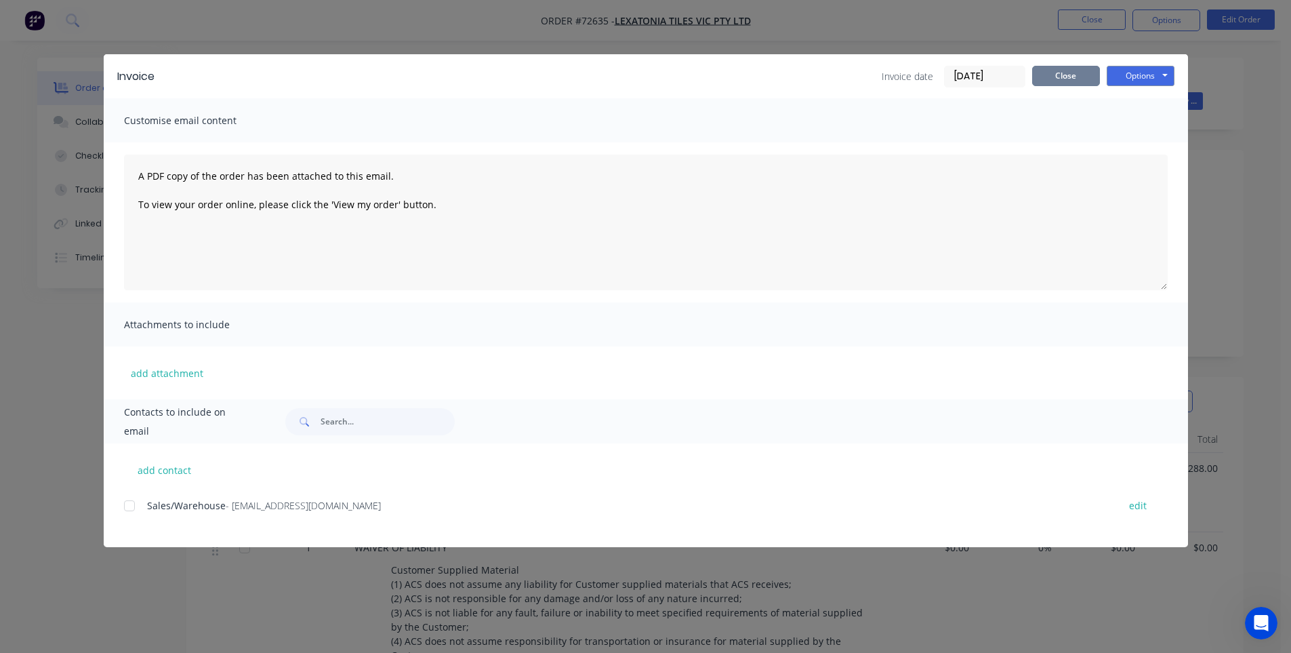
click at [1056, 80] on button "Close" at bounding box center [1066, 76] width 68 height 20
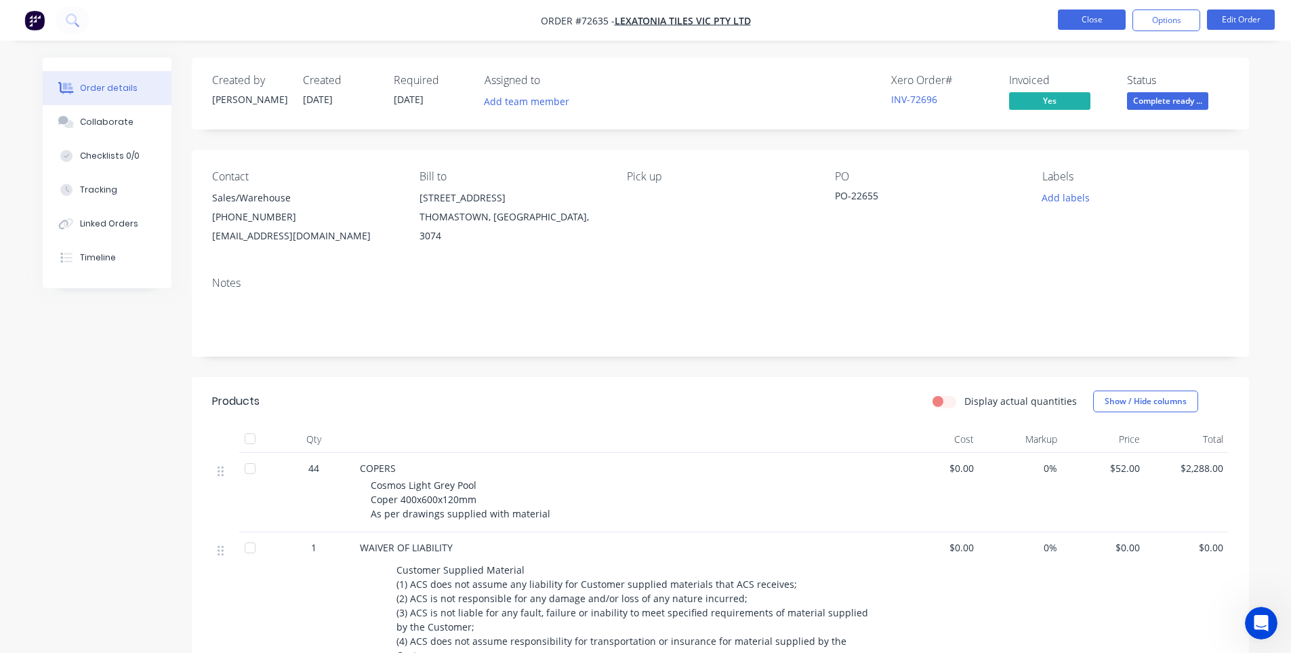
click at [1067, 23] on button "Close" at bounding box center [1092, 19] width 68 height 20
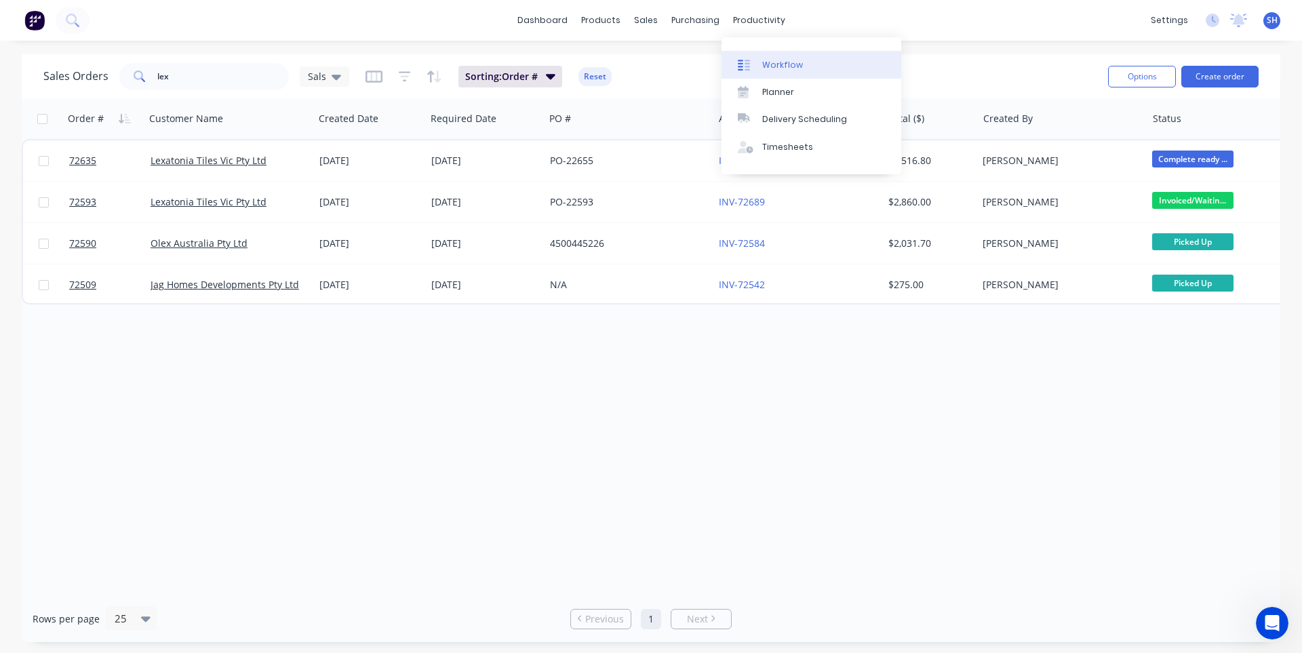
click at [775, 60] on div "Workflow" at bounding box center [782, 65] width 41 height 12
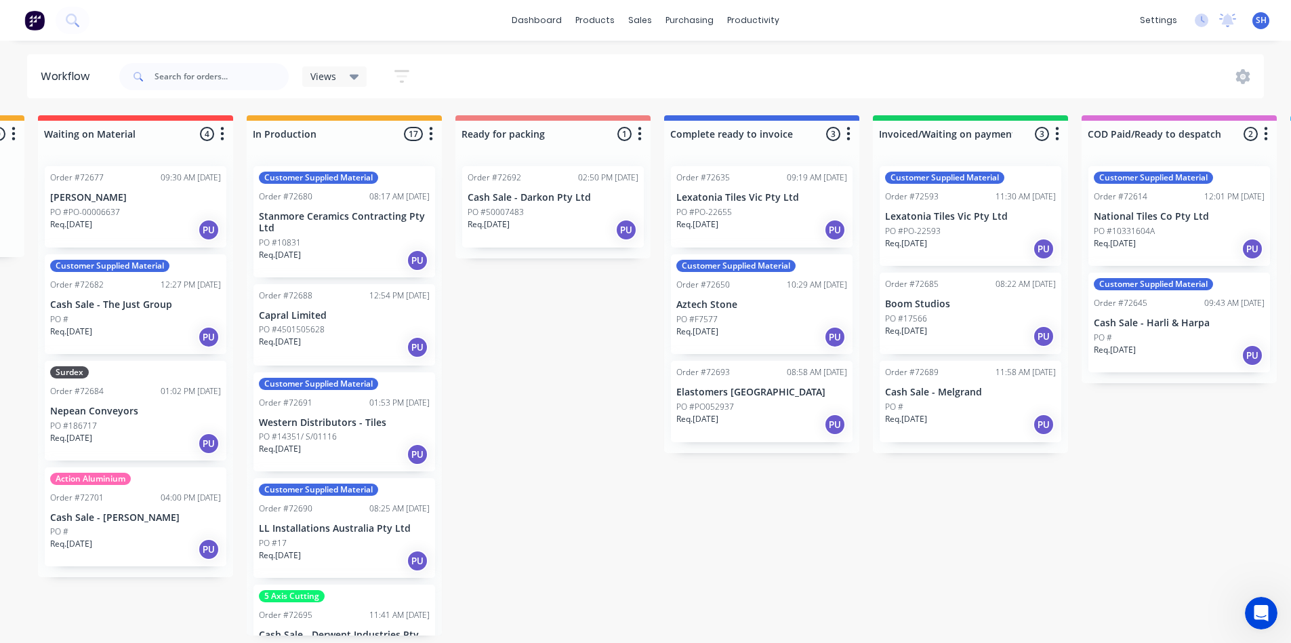
click at [837, 612] on div "Submitted 0 Status colour #273444 hex #273444 Save Cancel Summaries Total order…" at bounding box center [600, 375] width 2457 height 520
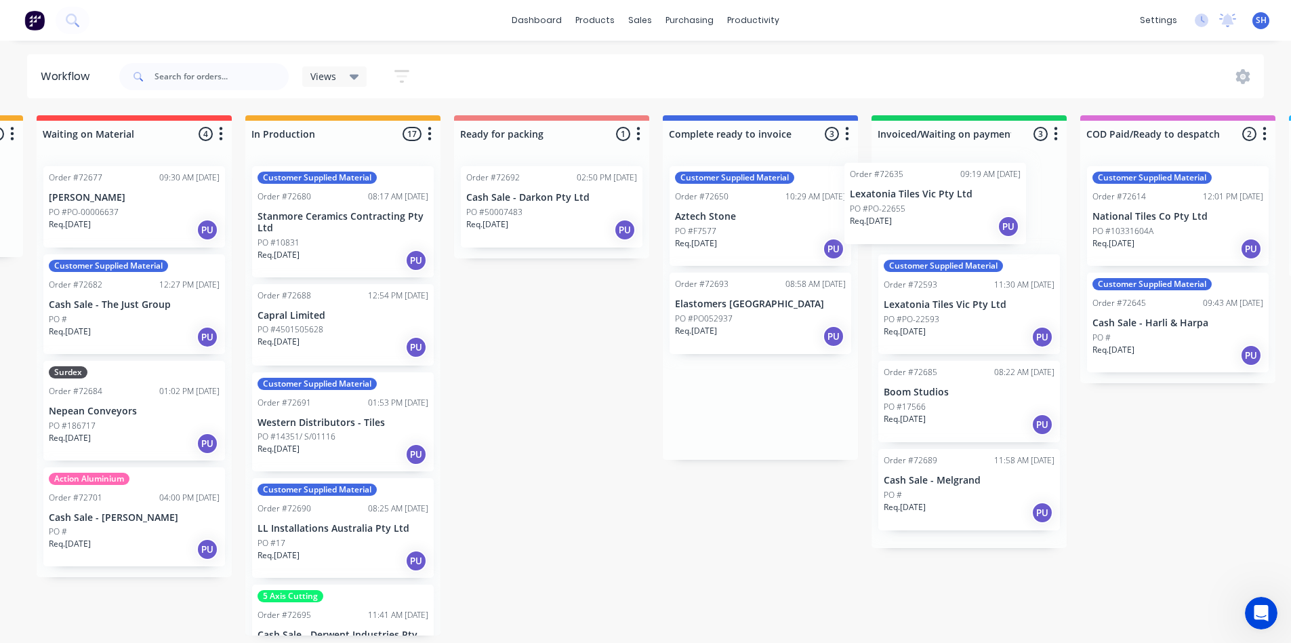
drag, startPoint x: 745, startPoint y: 221, endPoint x: 930, endPoint y: 216, distance: 185.1
click at [930, 216] on div "Submitted 0 Status colour #273444 hex #273444 Save Cancel Summaries Total order…" at bounding box center [599, 375] width 2457 height 520
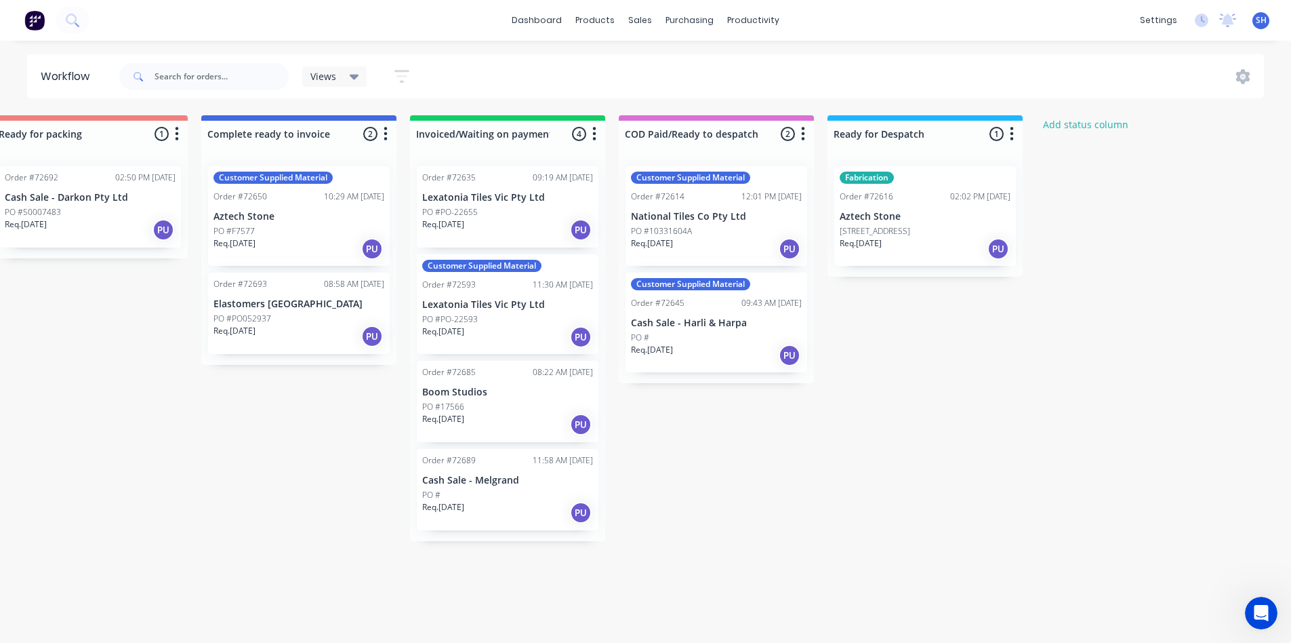
scroll to position [0, 1117]
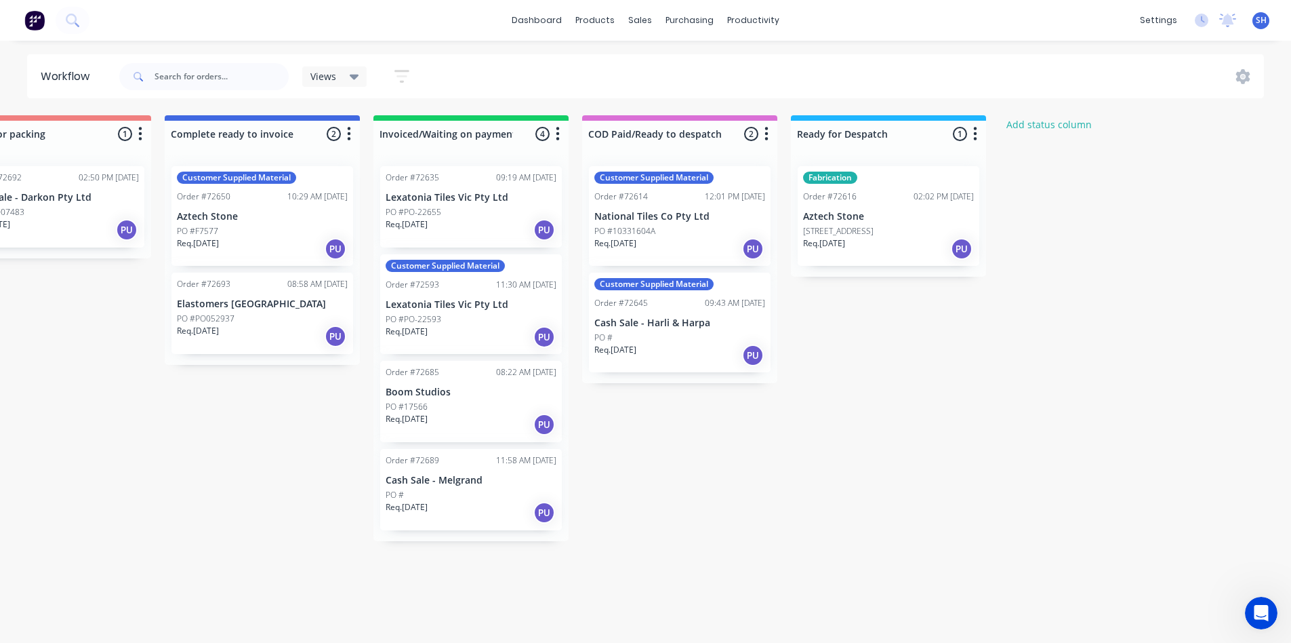
click at [860, 635] on div "Submitted 0 Status colour #273444 hex #273444 Save Cancel Summaries Total order…" at bounding box center [101, 375] width 2457 height 520
click at [887, 349] on div "Mark as Delivered" at bounding box center [917, 338] width 136 height 28
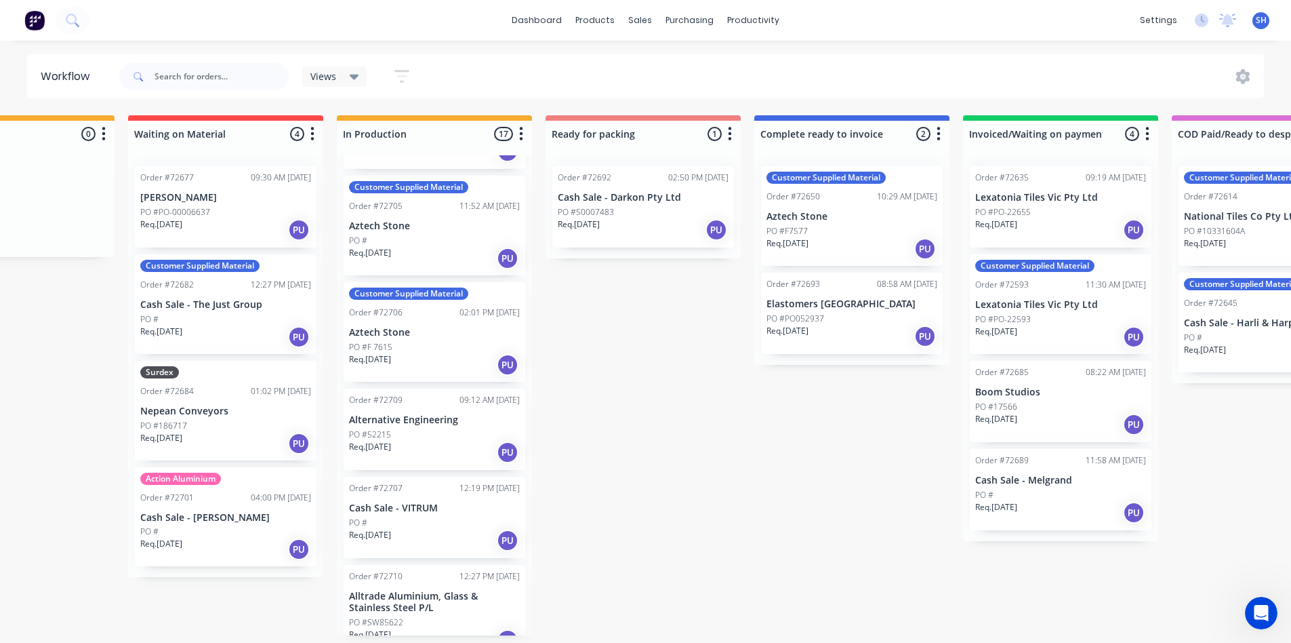
scroll to position [1279, 0]
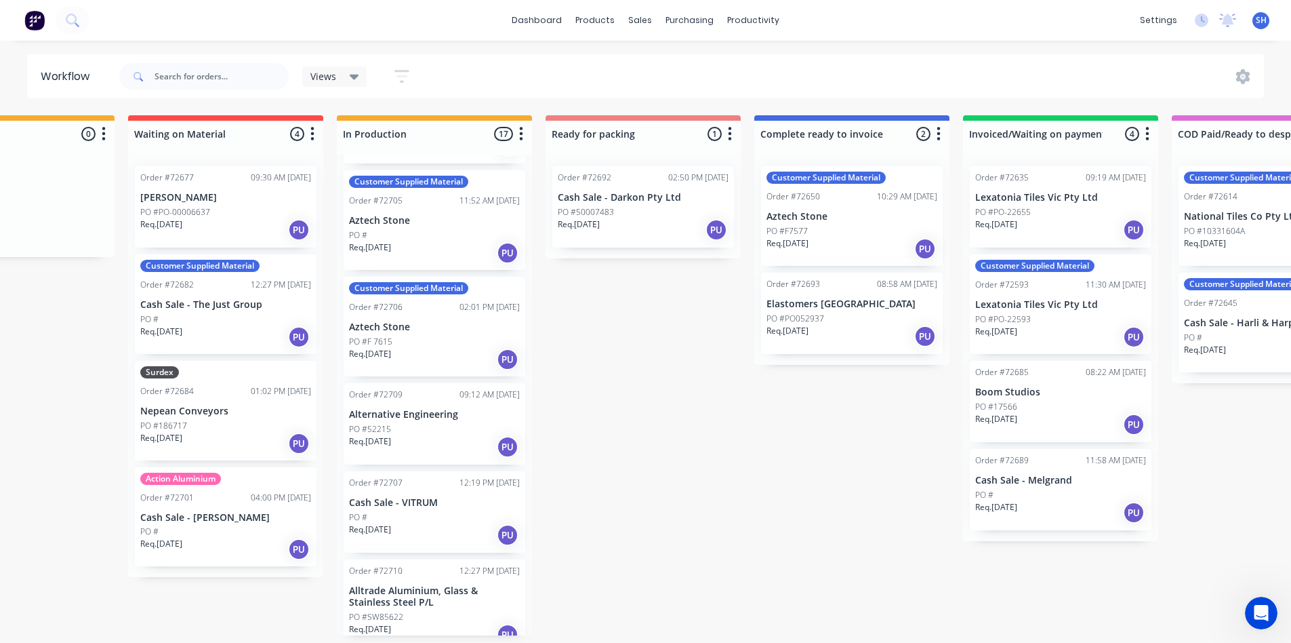
click at [390, 423] on p "PO #52215" at bounding box center [370, 429] width 42 height 12
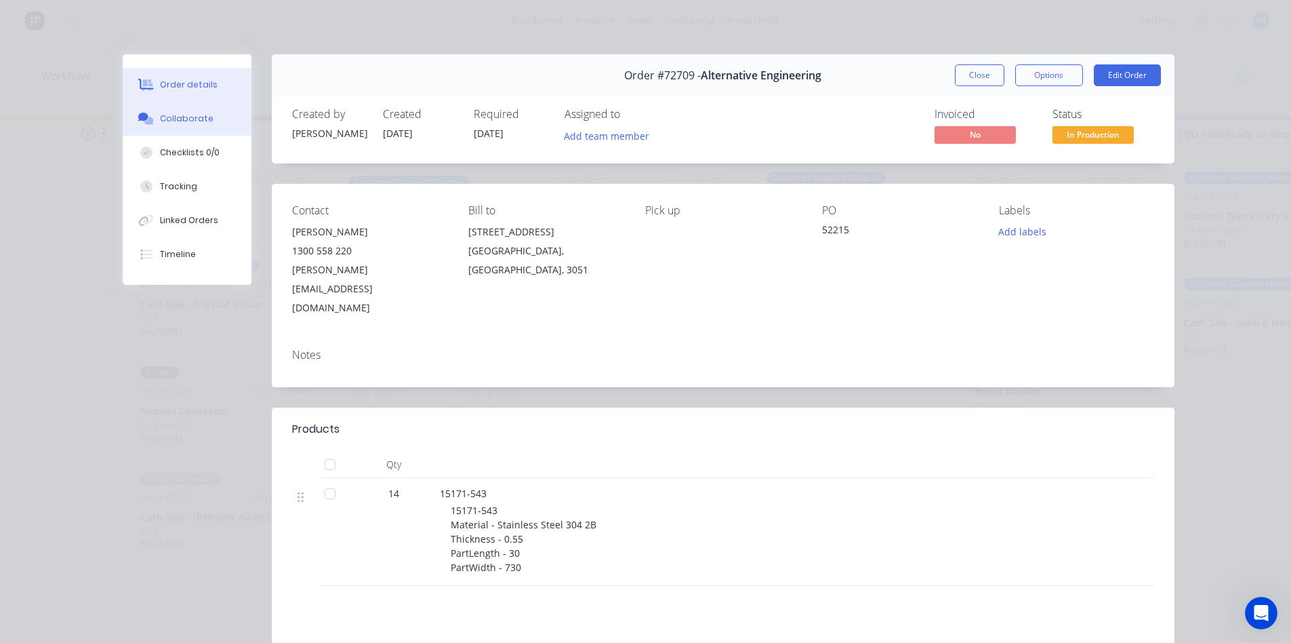
click at [190, 117] on div "Collaborate" at bounding box center [187, 119] width 54 height 12
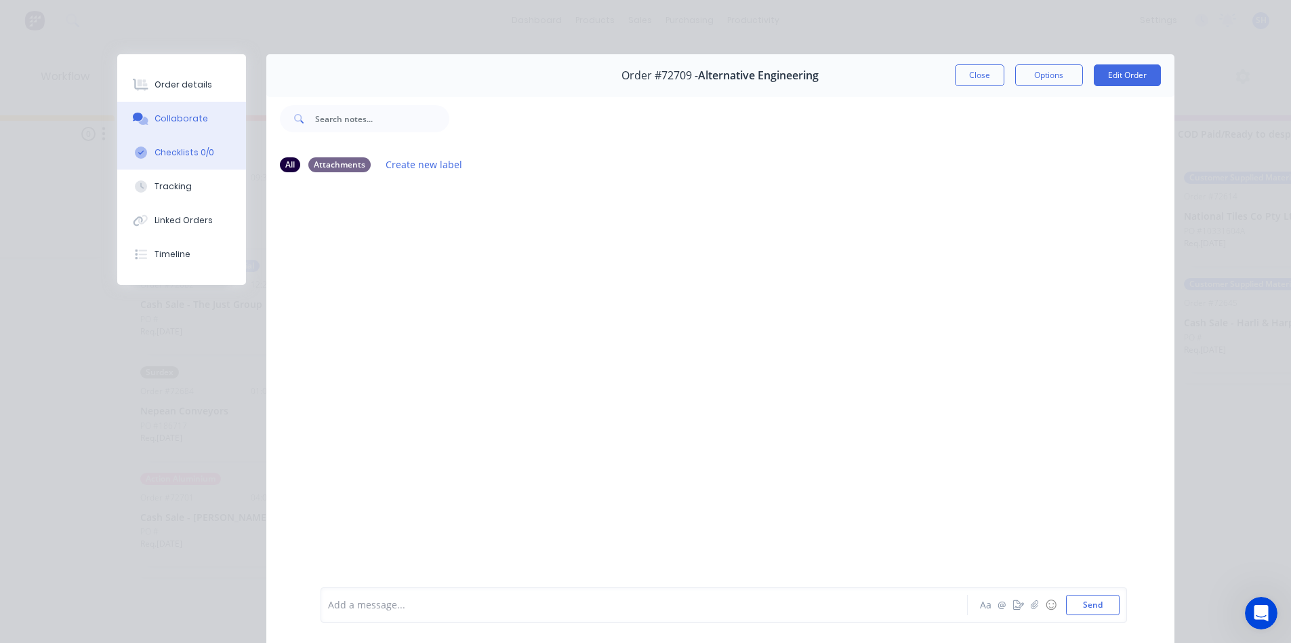
click at [189, 150] on div "Checklists 0/0" at bounding box center [185, 152] width 60 height 12
type textarea "x"
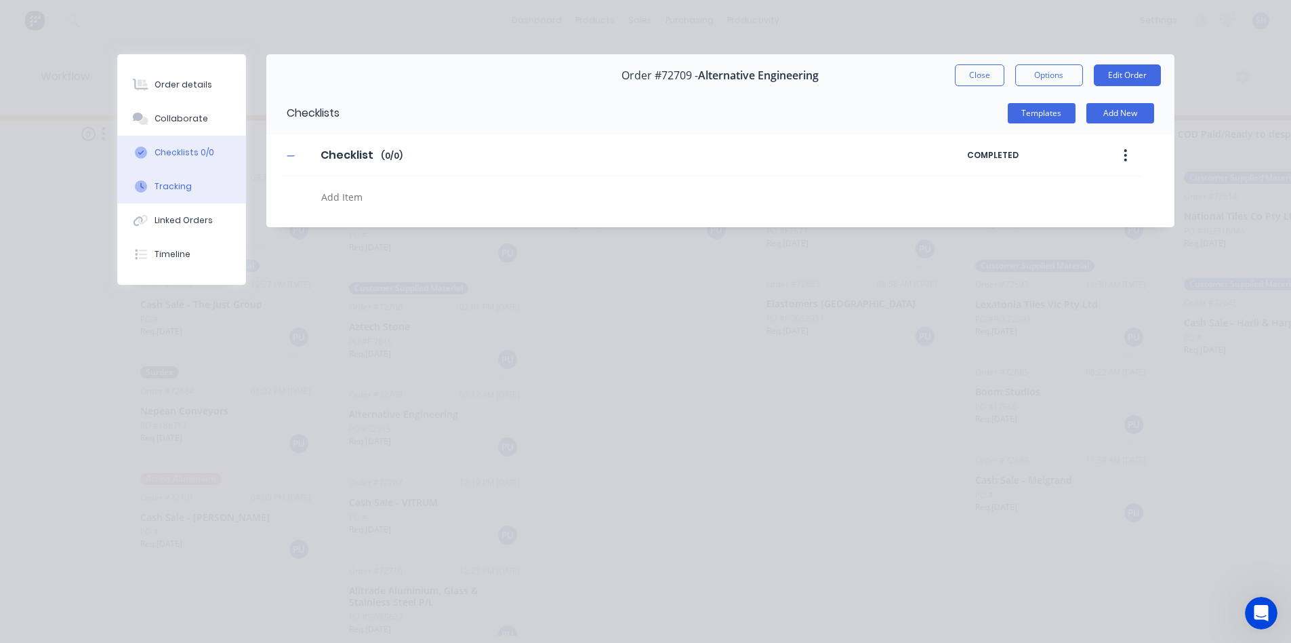
click at [186, 185] on div "Tracking" at bounding box center [173, 186] width 37 height 12
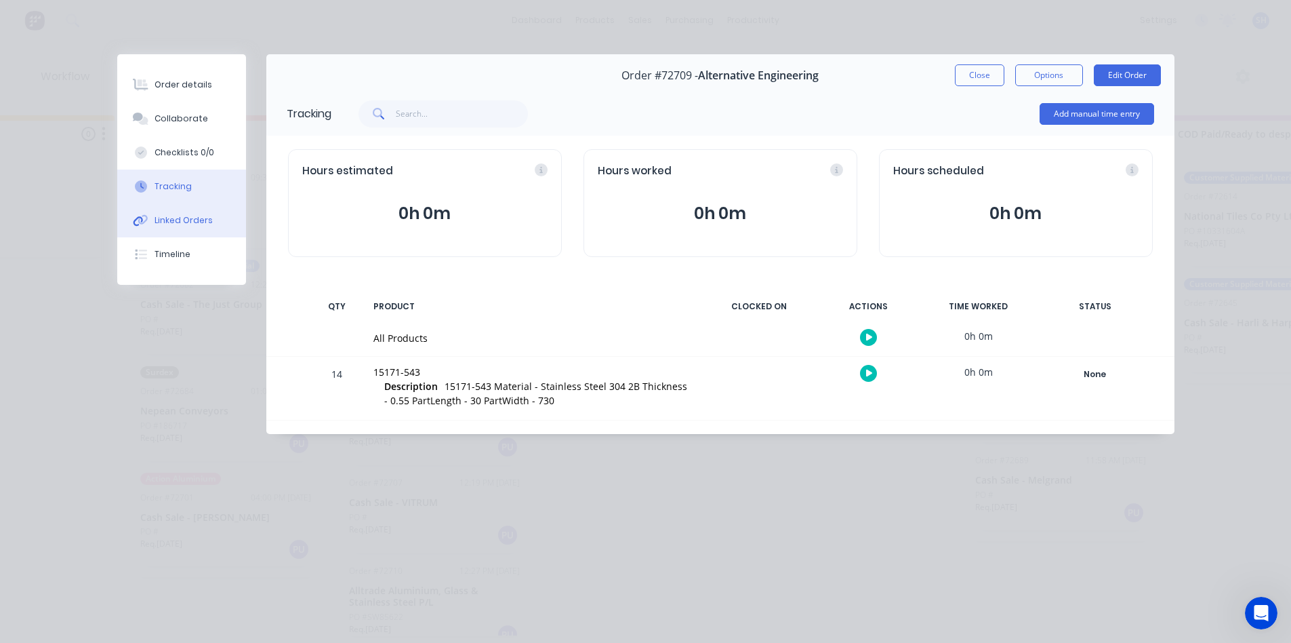
click at [180, 230] on button "Linked Orders" at bounding box center [181, 220] width 129 height 34
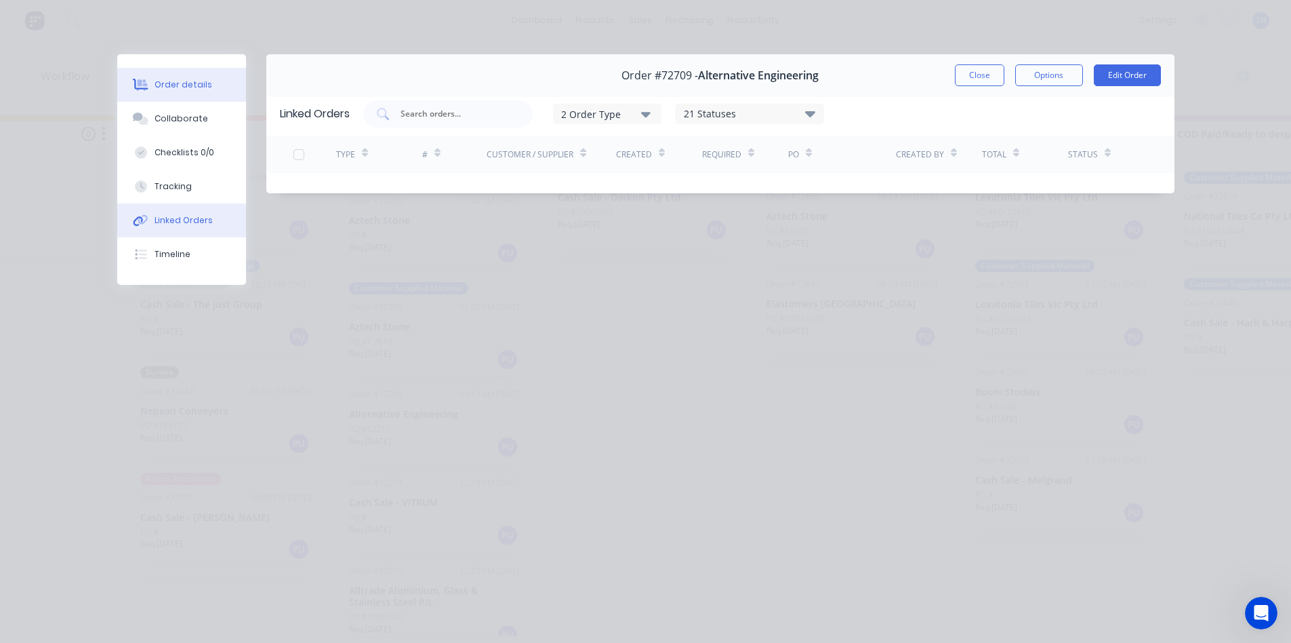
click at [190, 79] on div "Order details" at bounding box center [184, 85] width 58 height 12
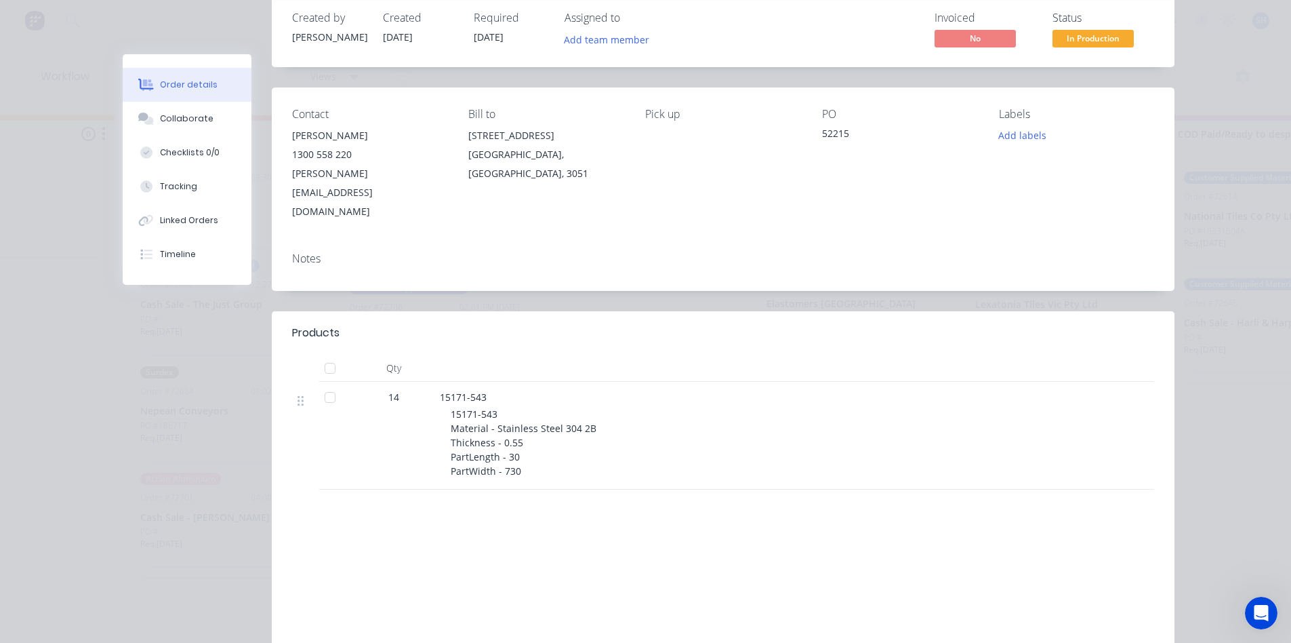
scroll to position [0, 0]
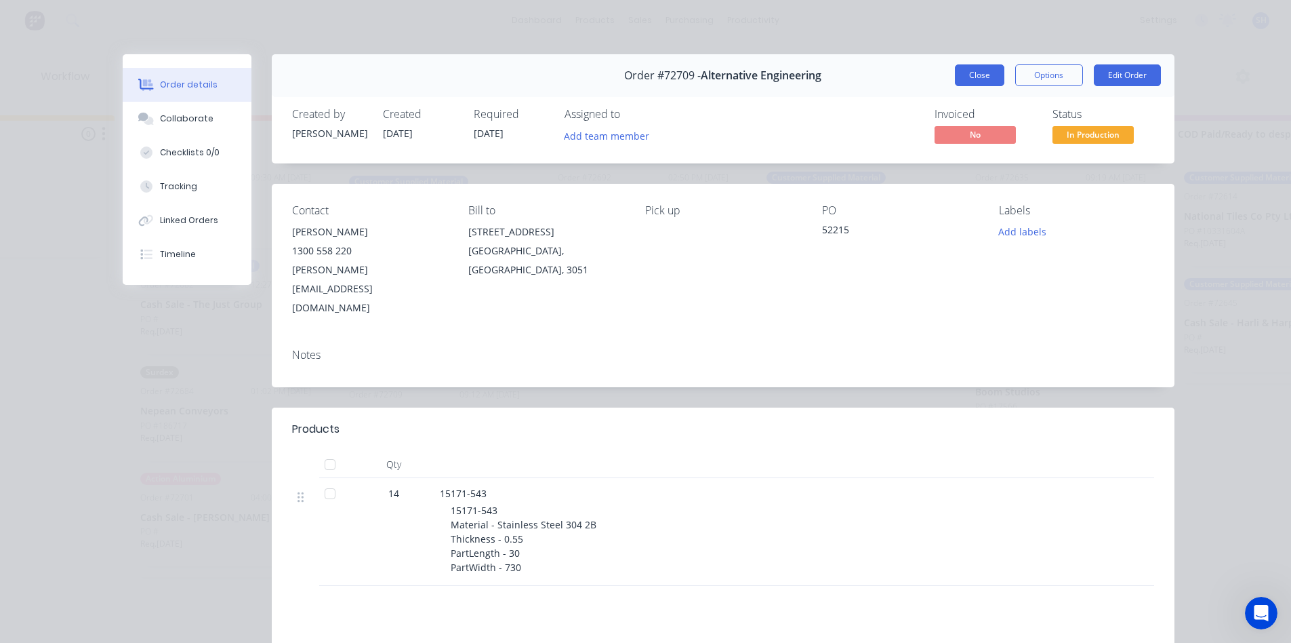
click at [973, 77] on button "Close" at bounding box center [979, 75] width 49 height 22
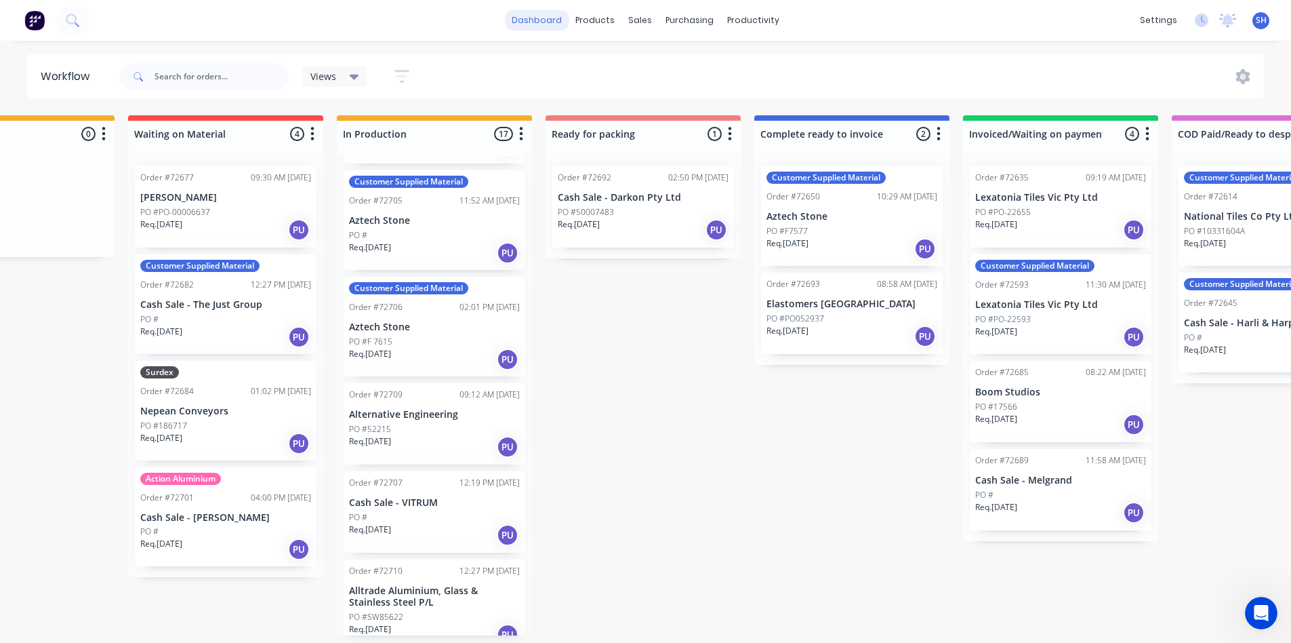
click at [553, 29] on link "dashboard" at bounding box center [537, 20] width 64 height 20
